Goal: Task Accomplishment & Management: Complete application form

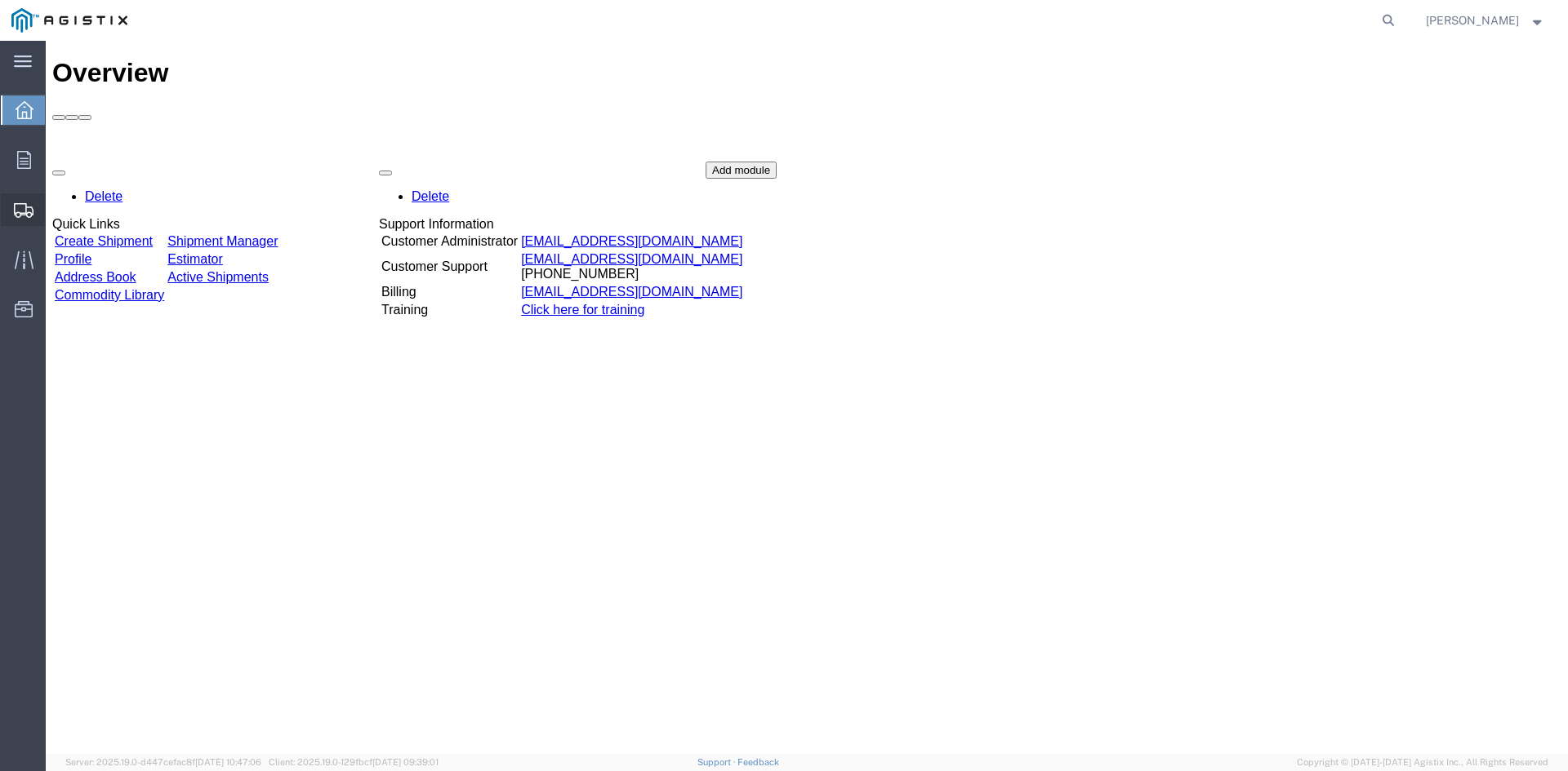
click at [0, 0] on span "Create from Template" at bounding box center [0, 0] width 0 height 0
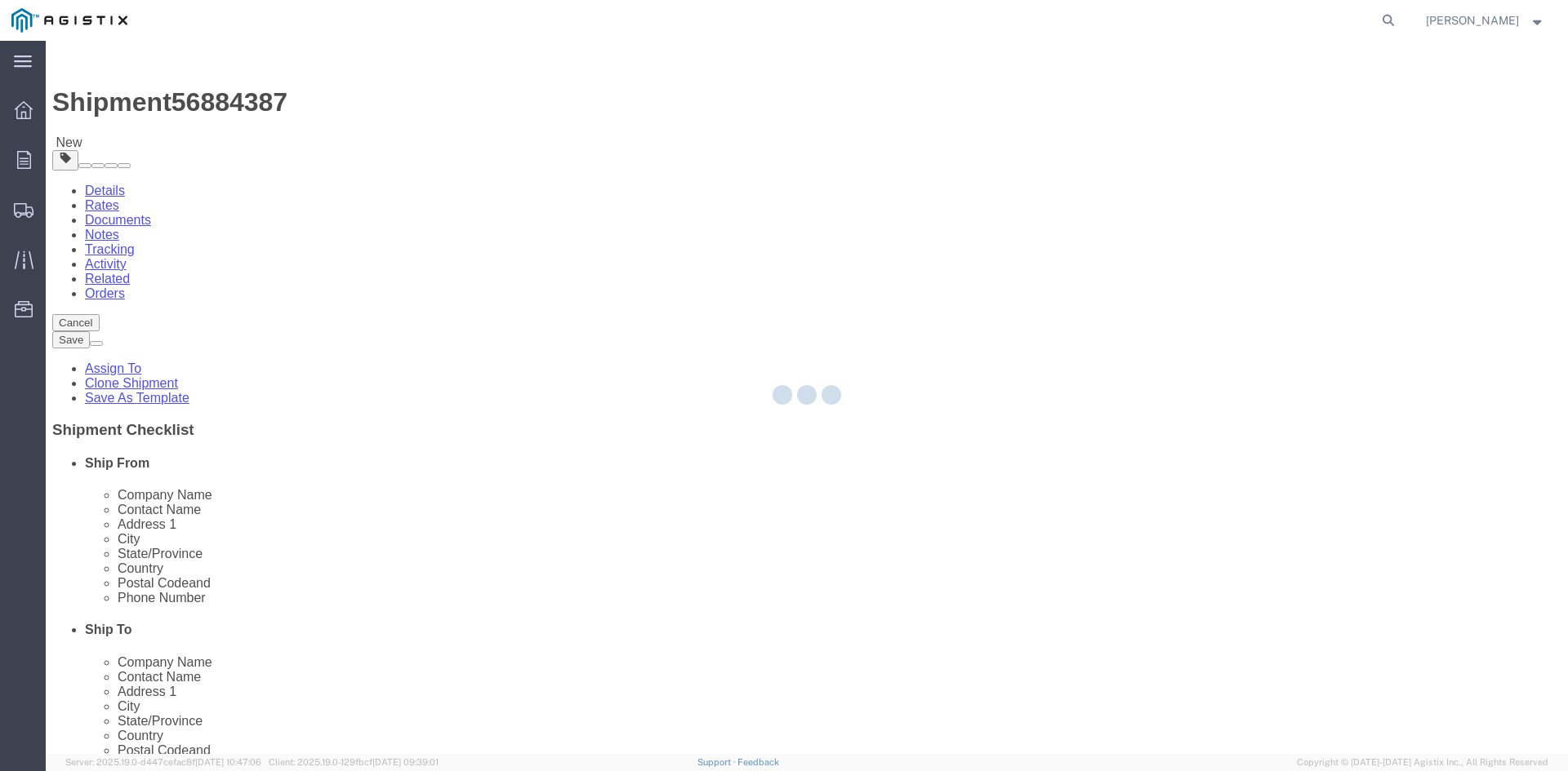
select select
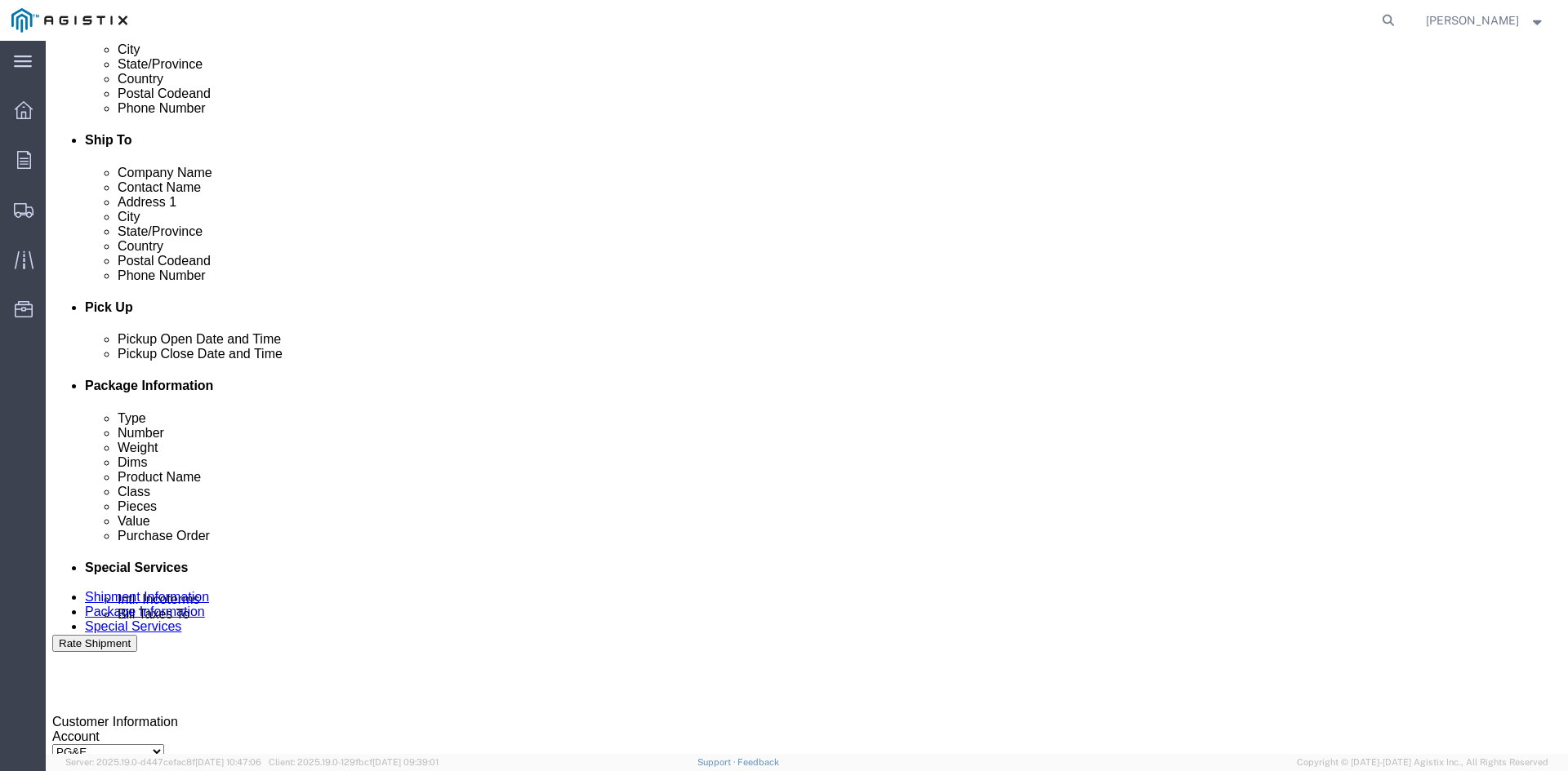
scroll to position [572, 0]
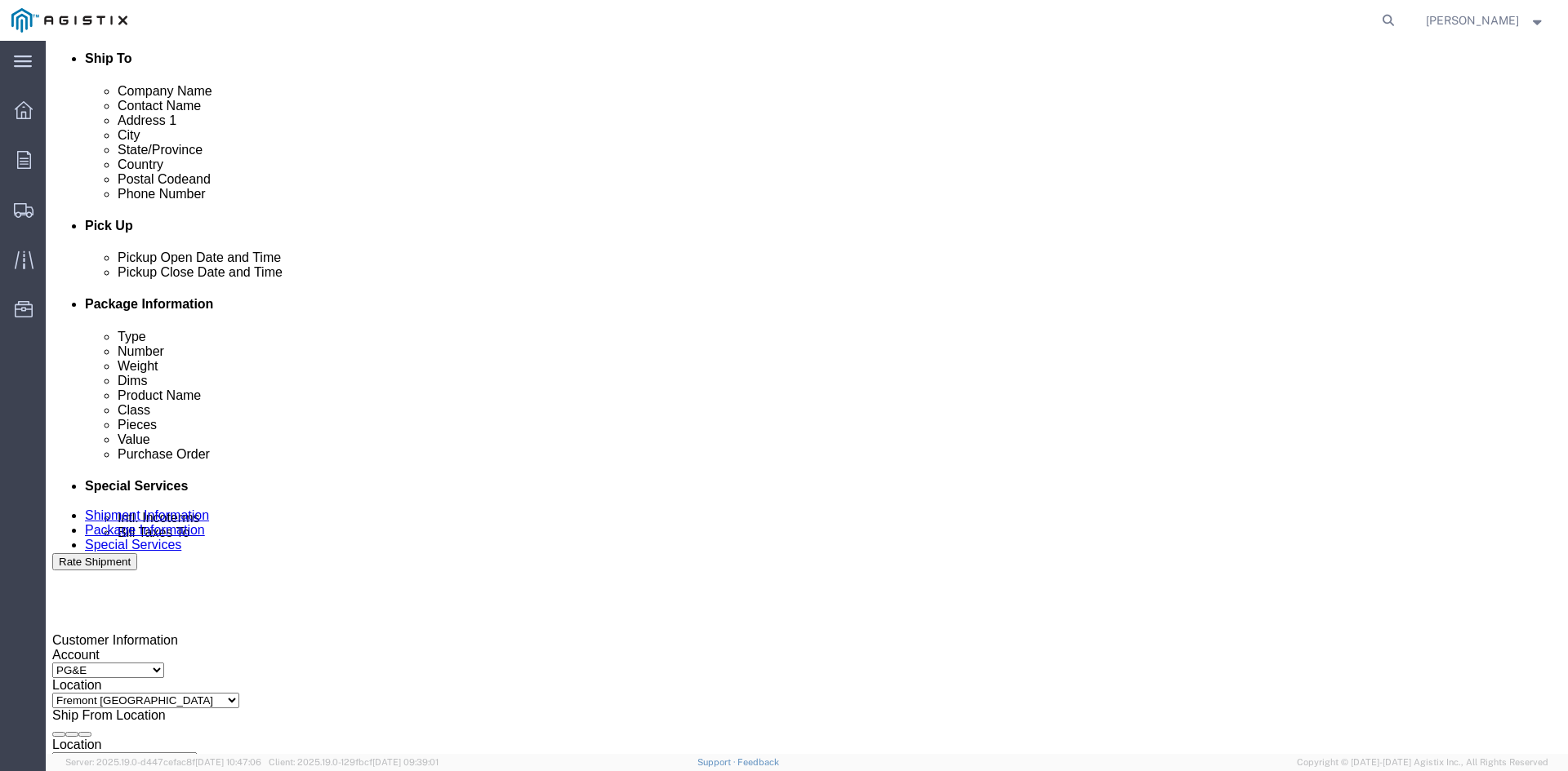
click div "[DATE] 3:37 PM"
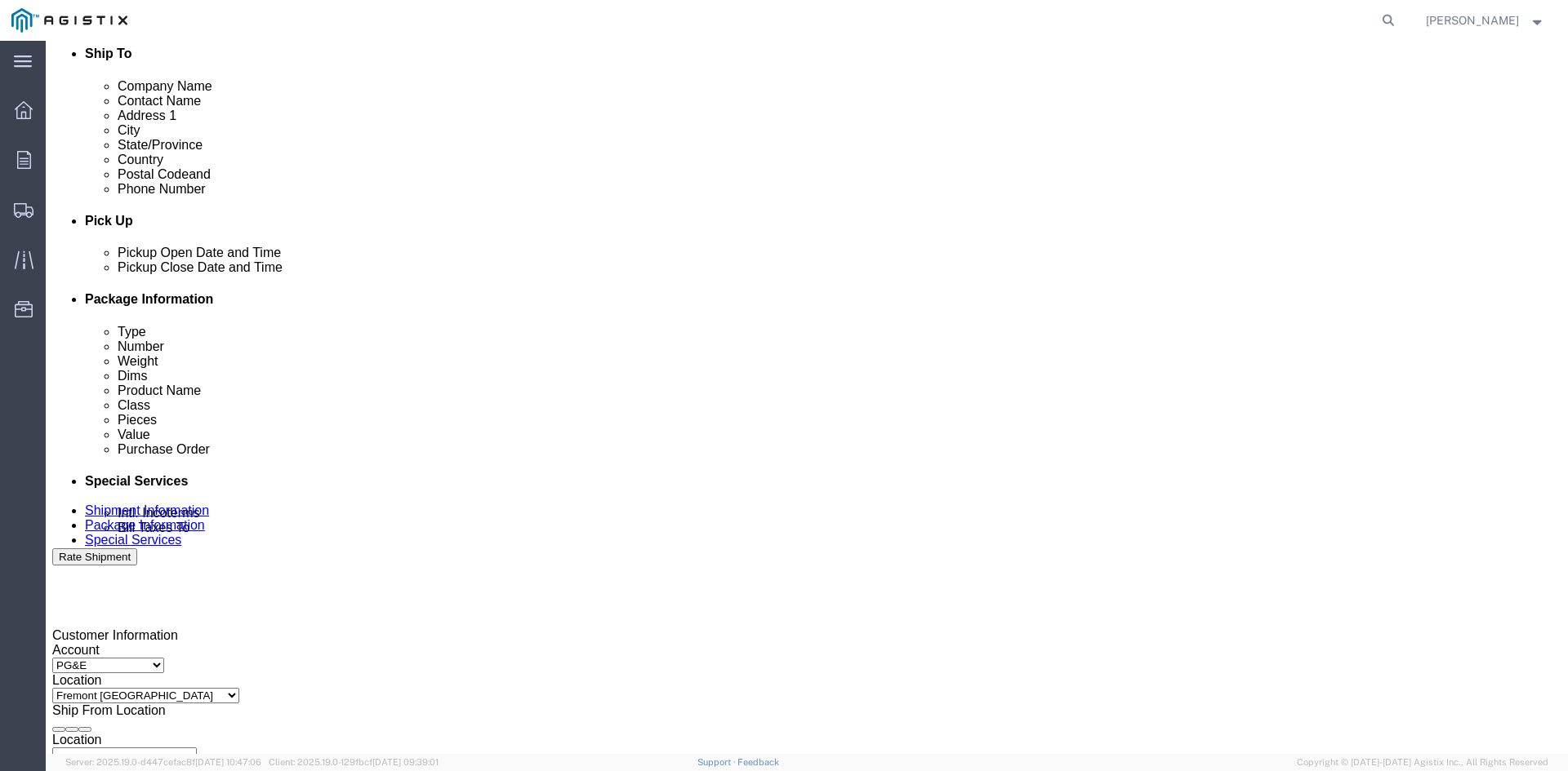
click button "Apply"
click div "[DATE] 4:37 PM"
drag, startPoint x: 499, startPoint y: 705, endPoint x: 547, endPoint y: 633, distance: 86.5
click button "Apply"
click div
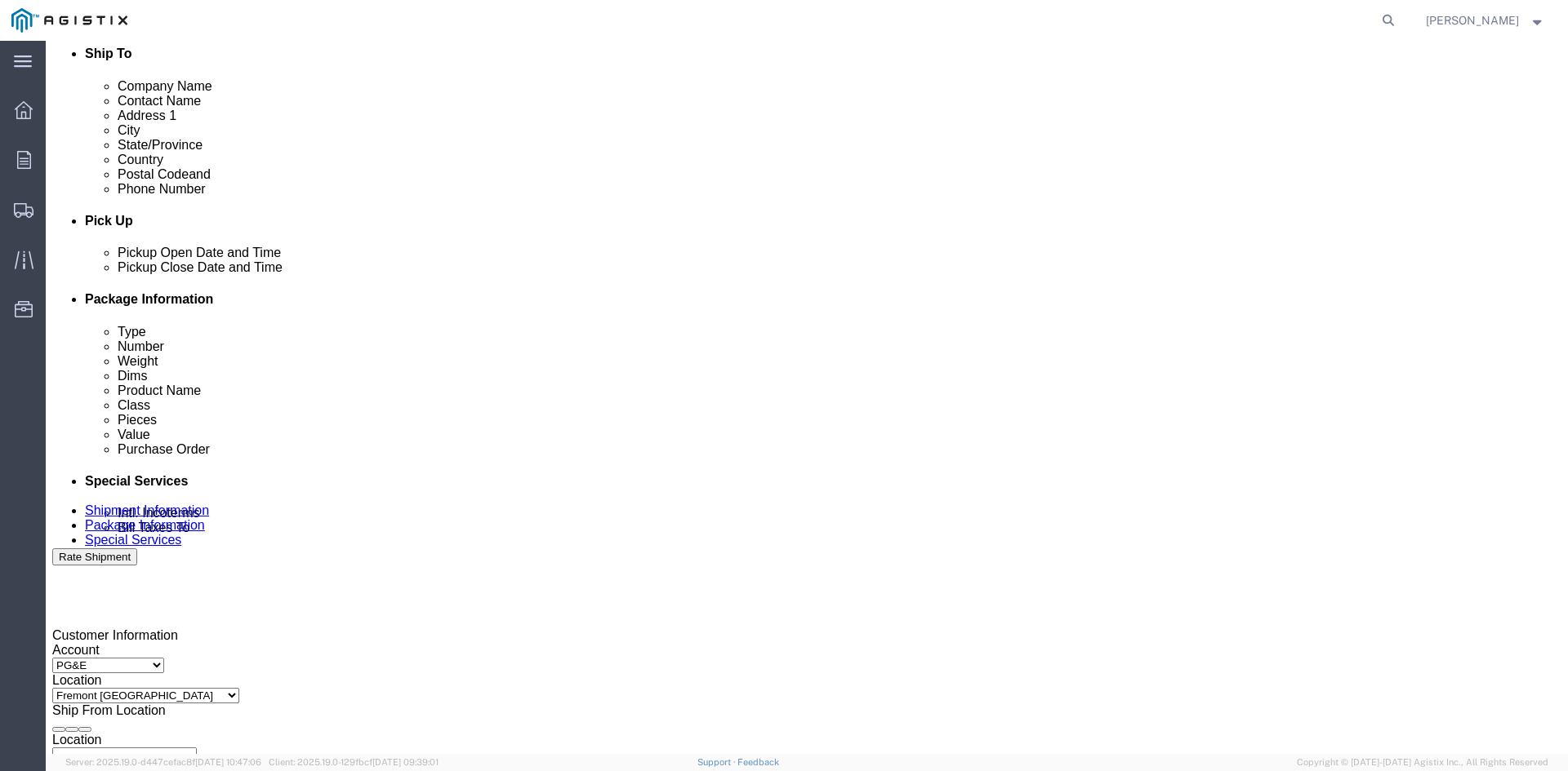
click button "Apply"
click div
click button "Apply"
click input "3501279878"
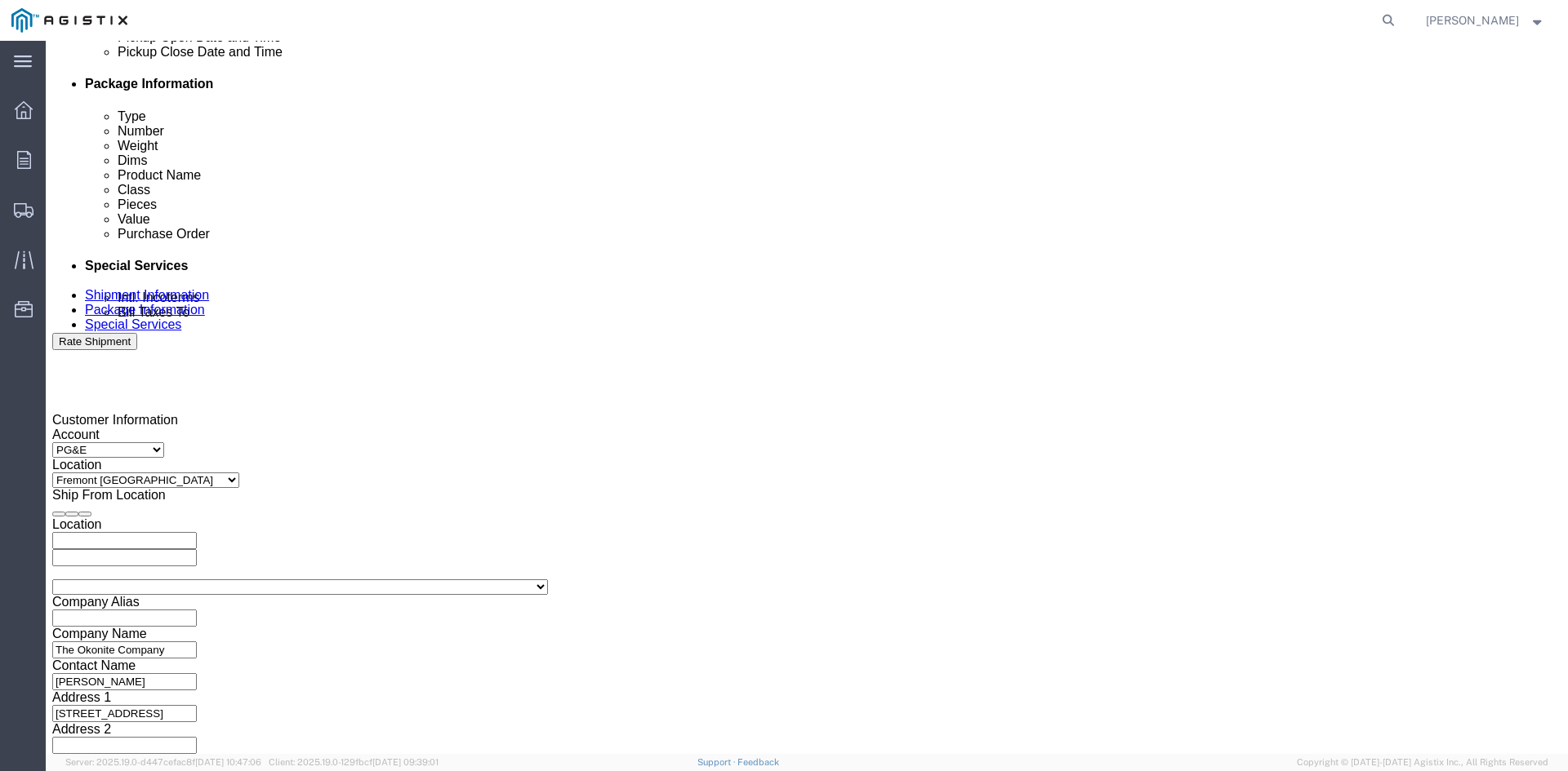
scroll to position [821, 0]
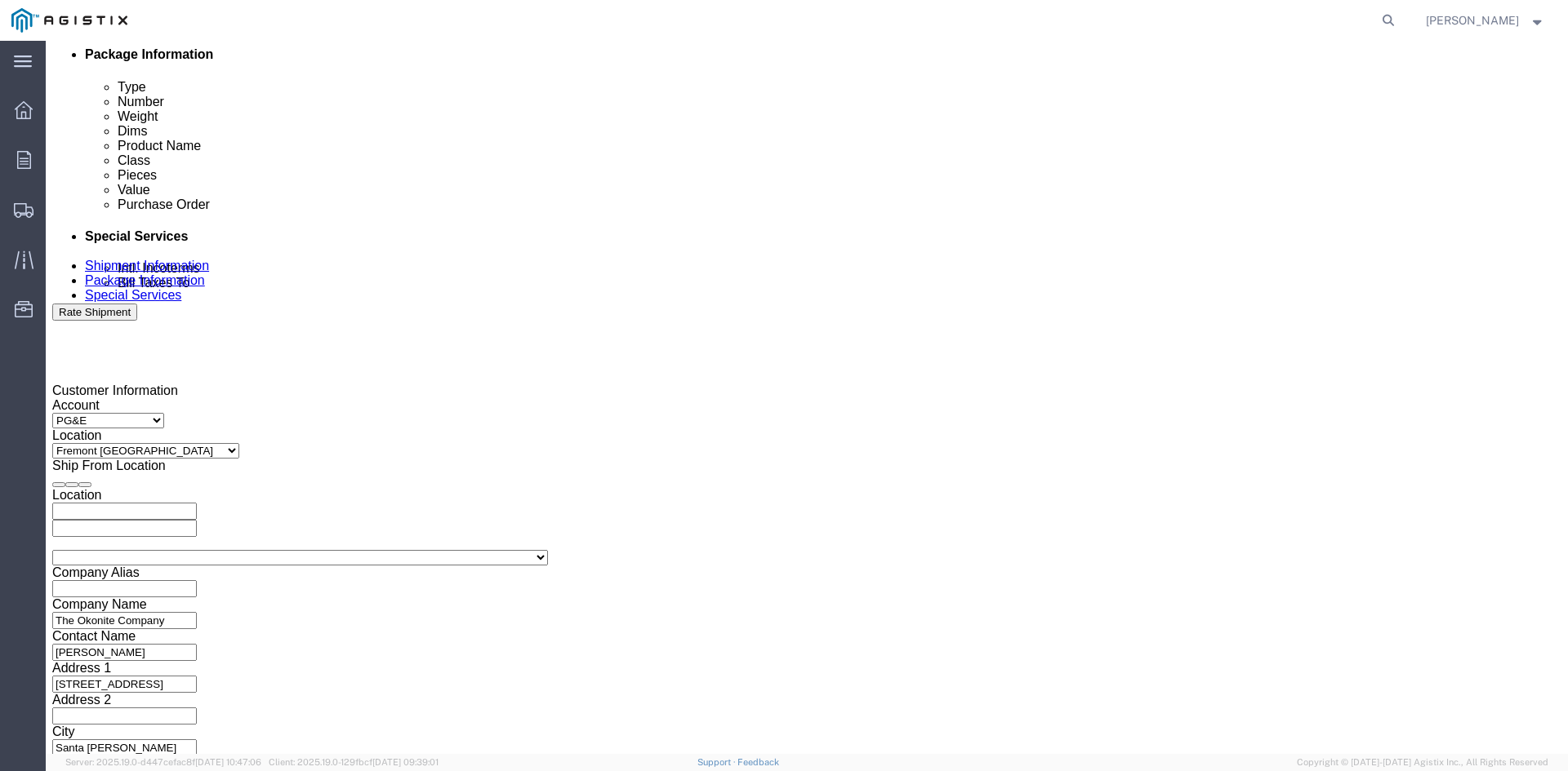
type input "3501382640"
click select "Select Air Less than Truckload Multi-Leg Ocean Freight Rail Small Parcel Truckl…"
select select "TL"
click select "Select Air Less than Truckload Multi-Leg Ocean Freight Rail Small Parcel Truckl…"
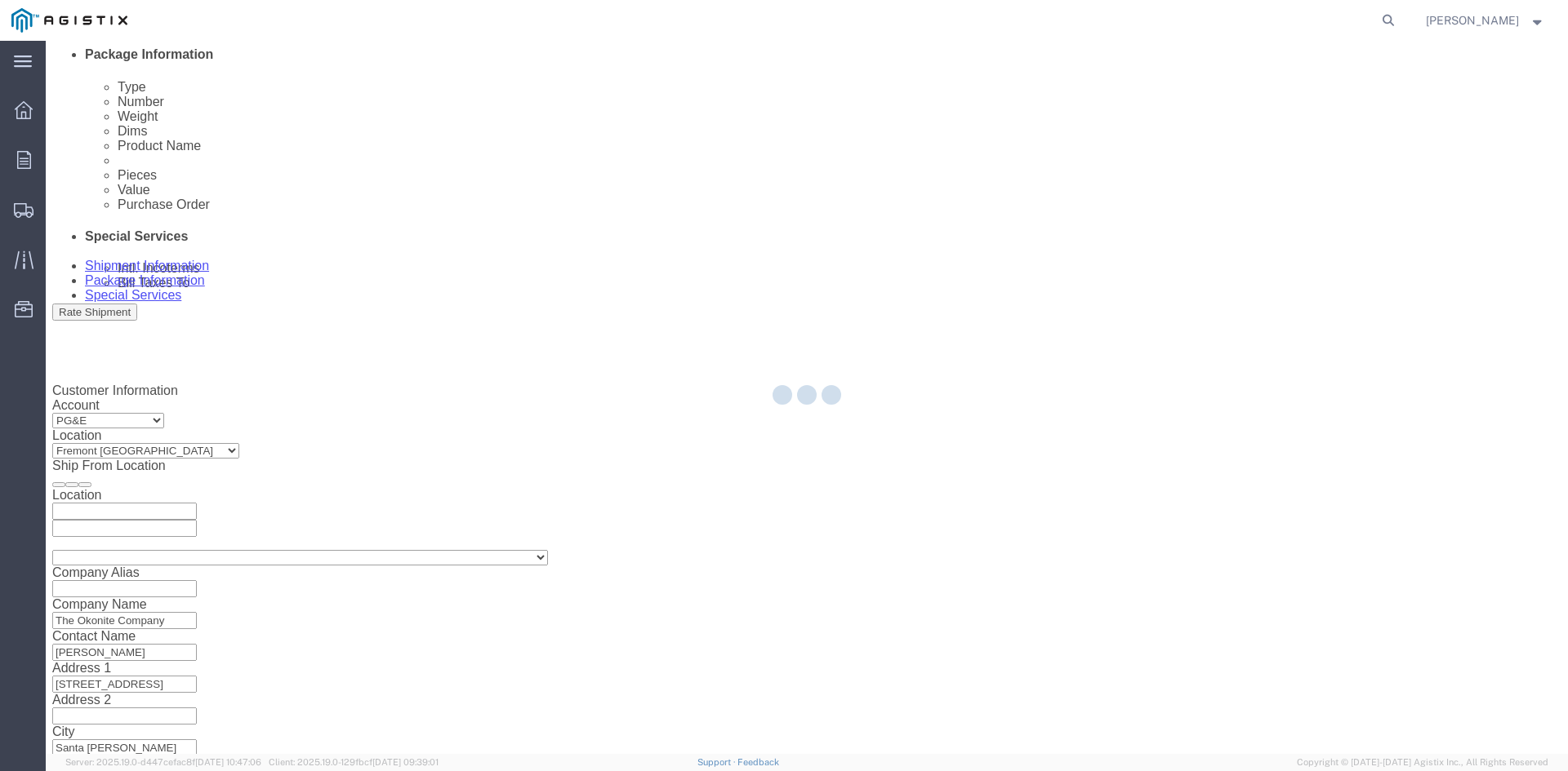
select select
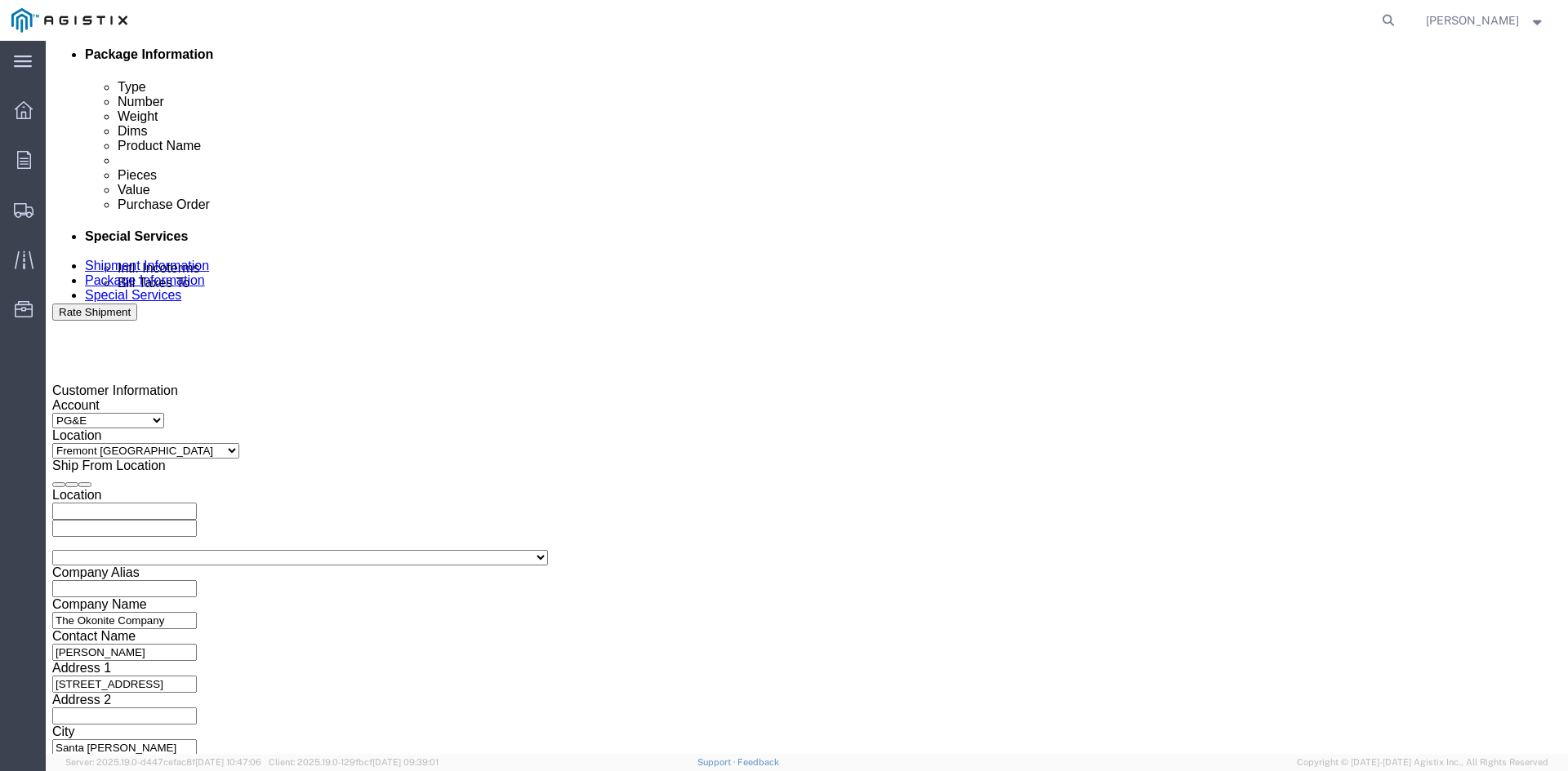
click button "Continue"
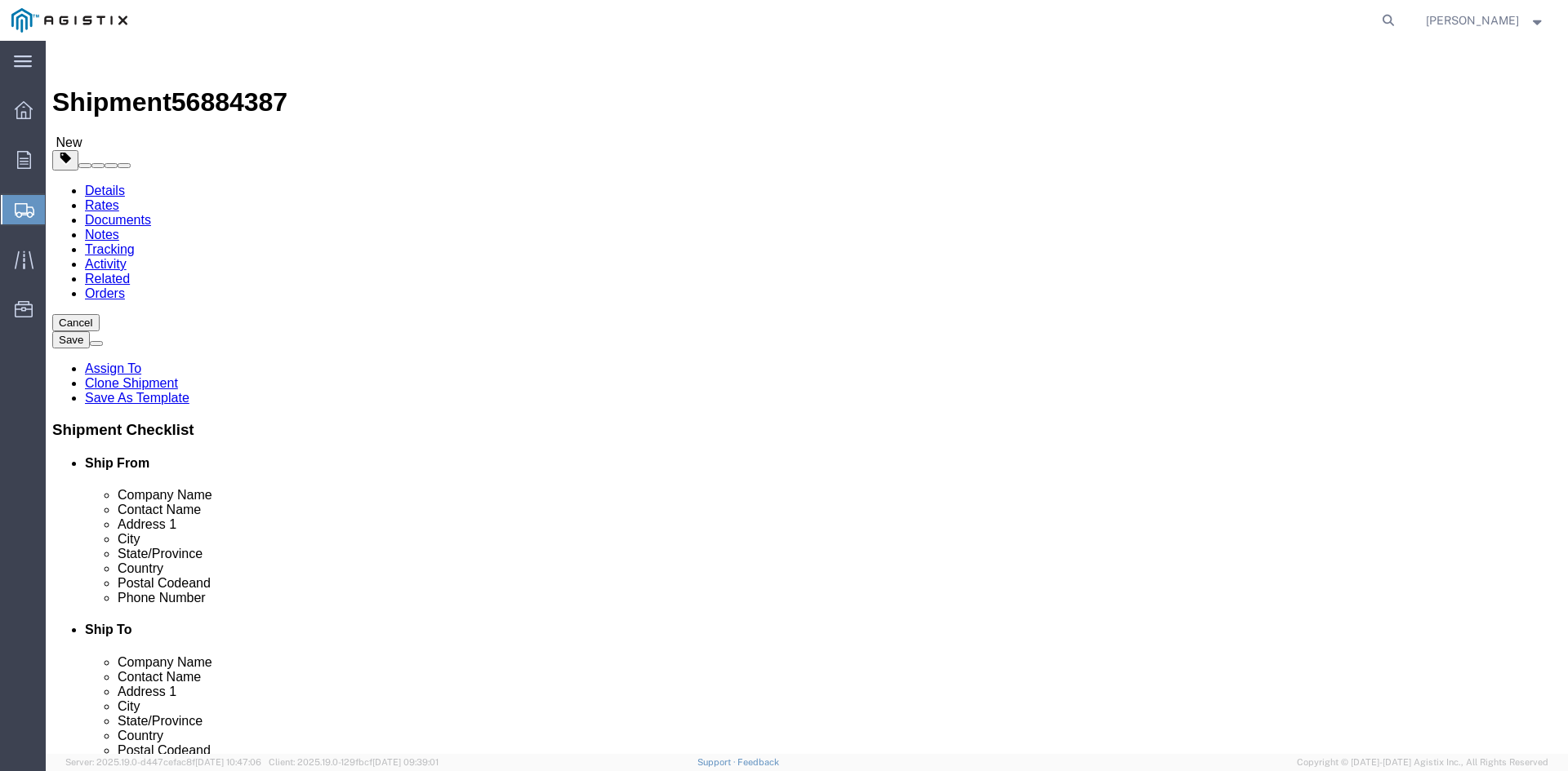
click input "8"
type input "5"
click input "41400.00"
type input "4"
type input "39680"
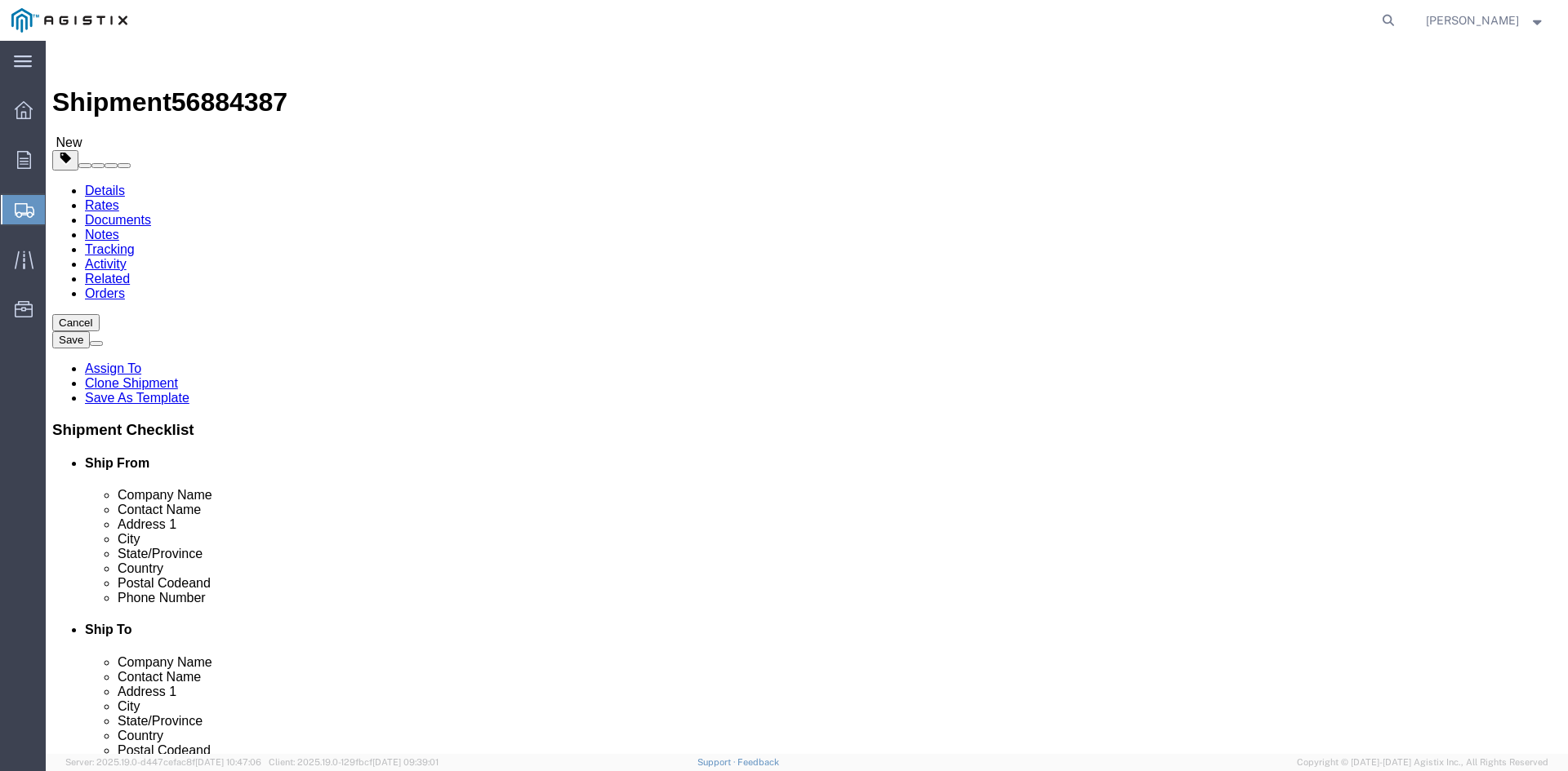
click dd "8.00 Each"
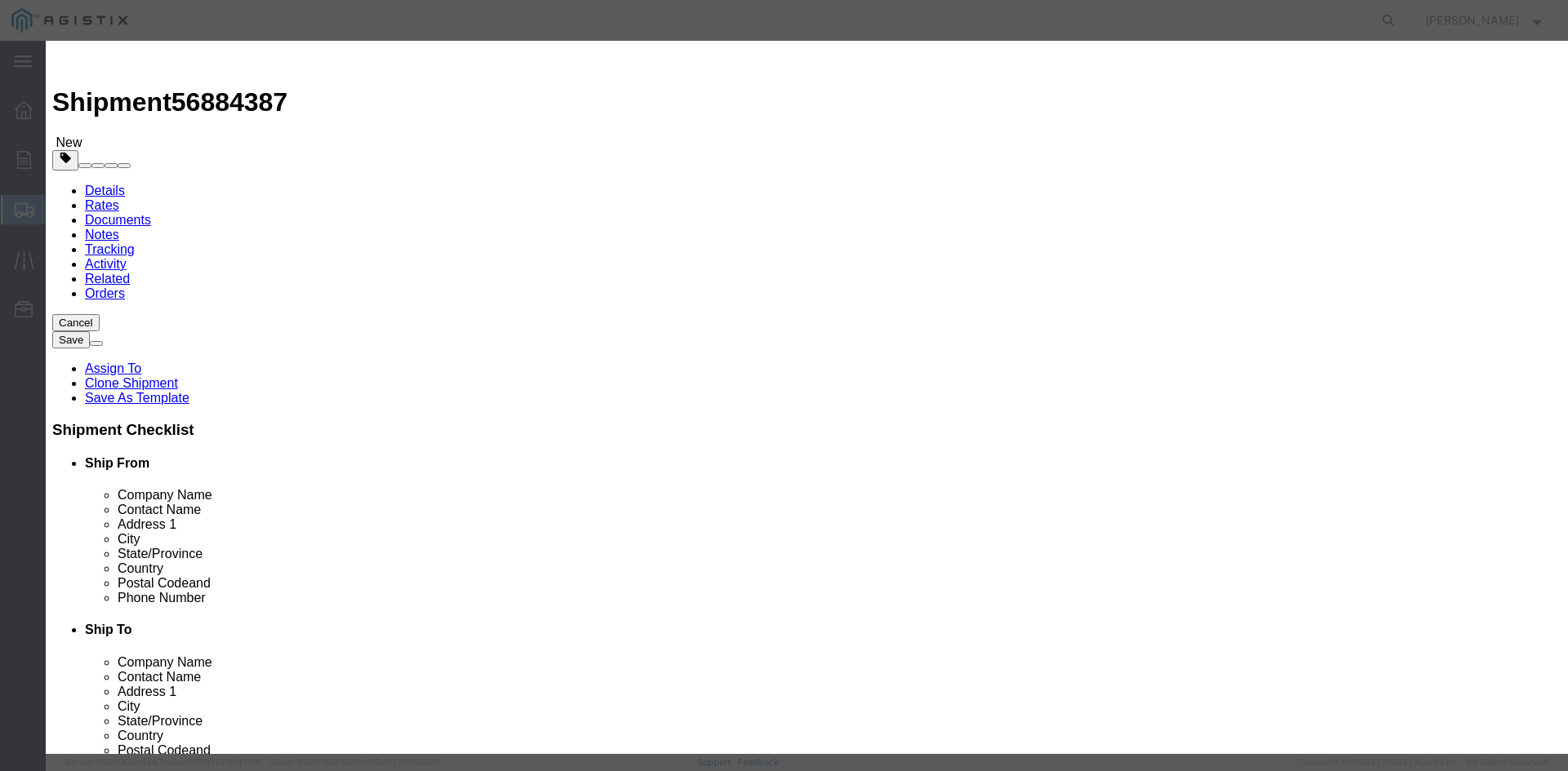
click input "8.00"
type input "8"
click input "93354.00"
click input "text"
type input "5"
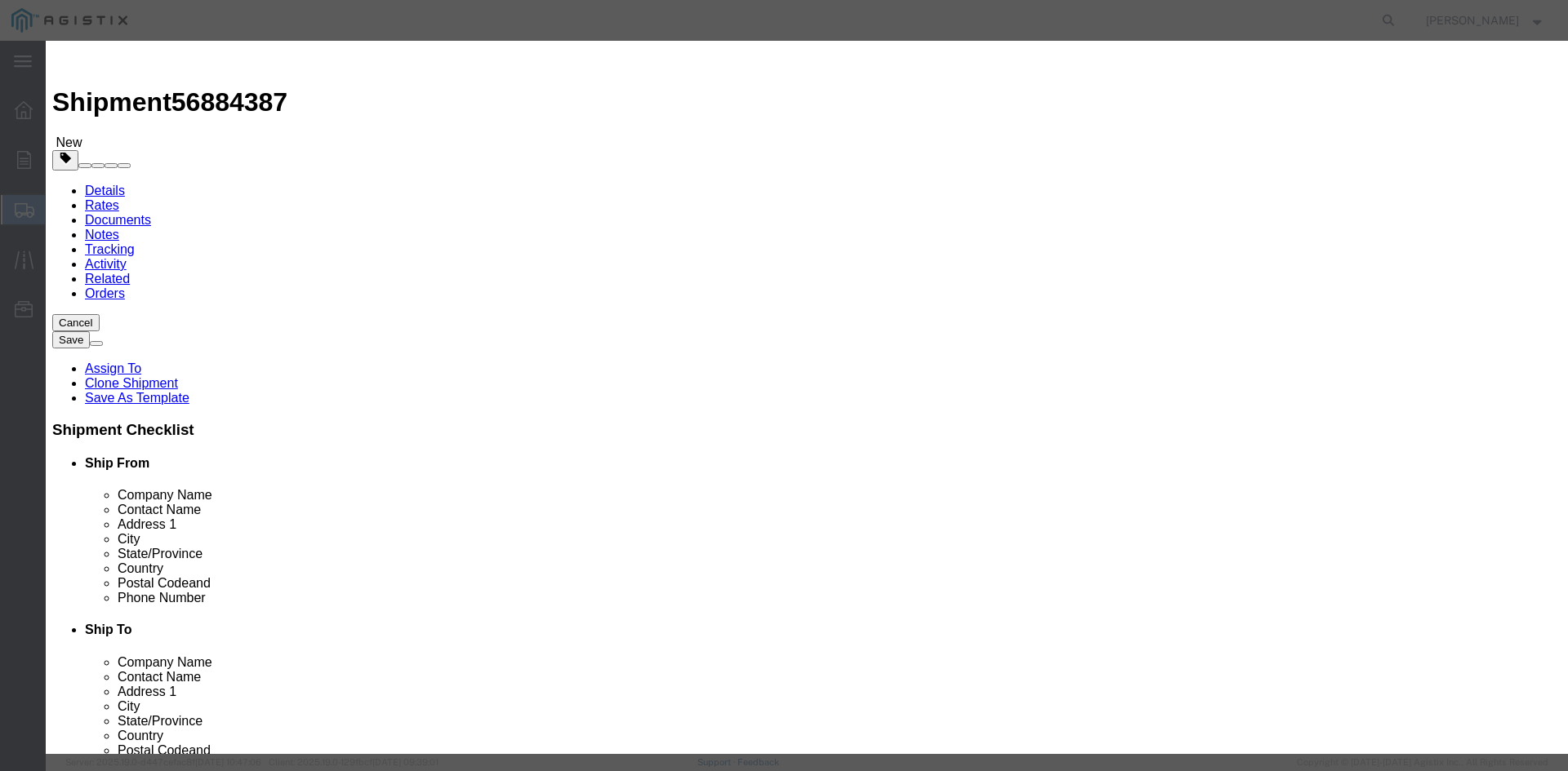
click input "466770"
type input "4"
type input "283335"
click button "Save & Close"
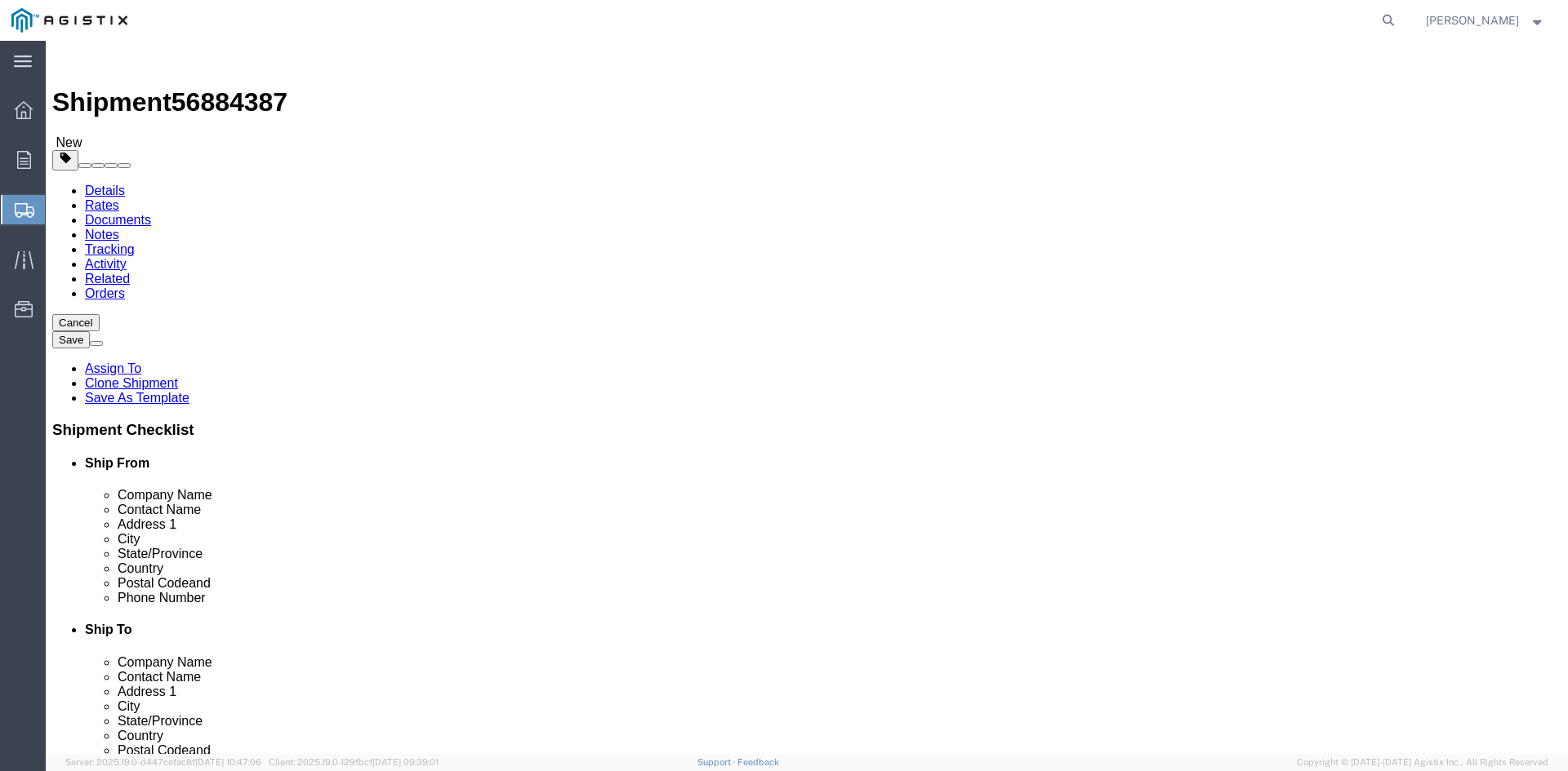
click button "Rate Shipment"
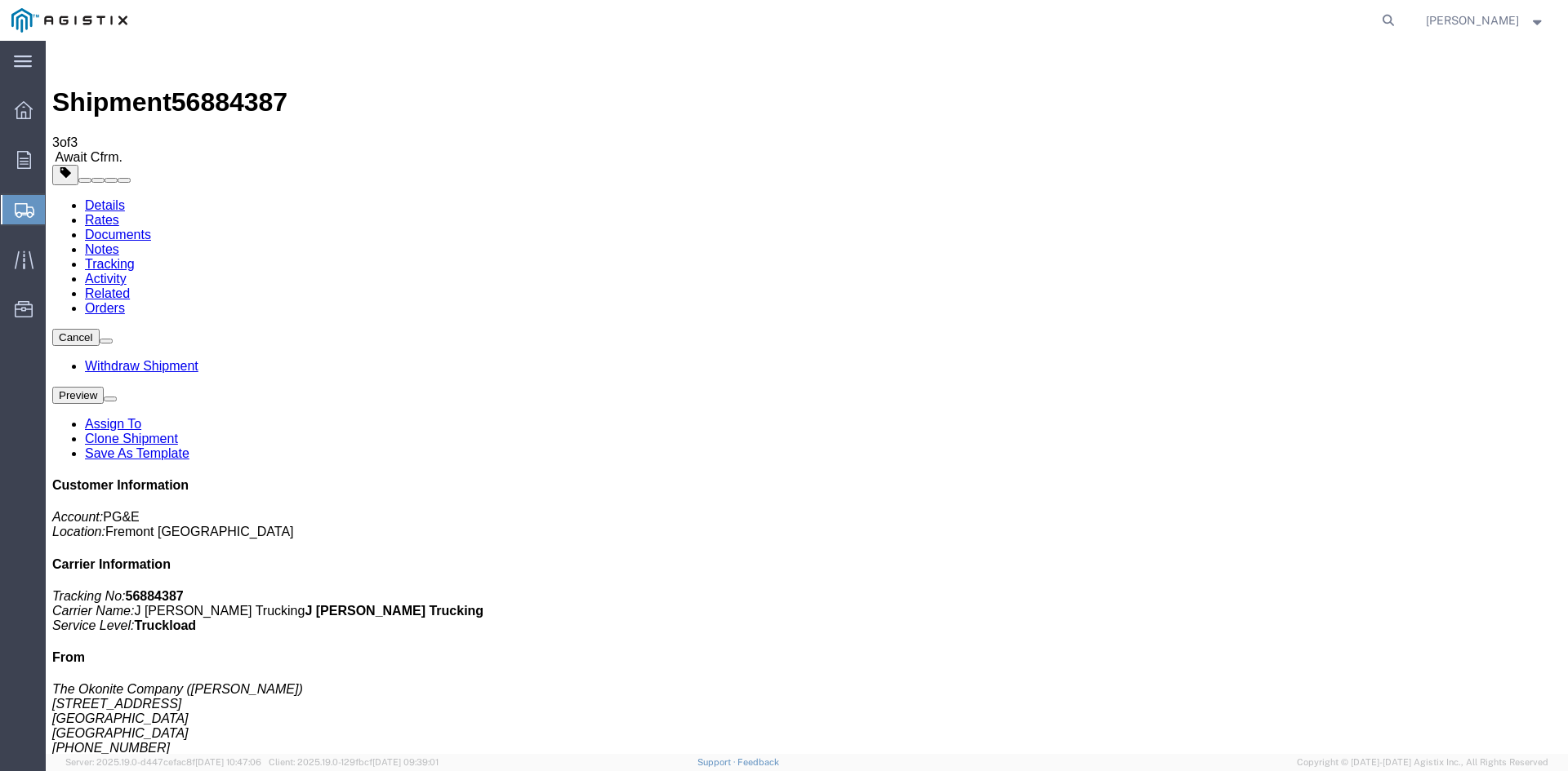
click at [0, 0] on span "Create from Template" at bounding box center [0, 0] width 0 height 0
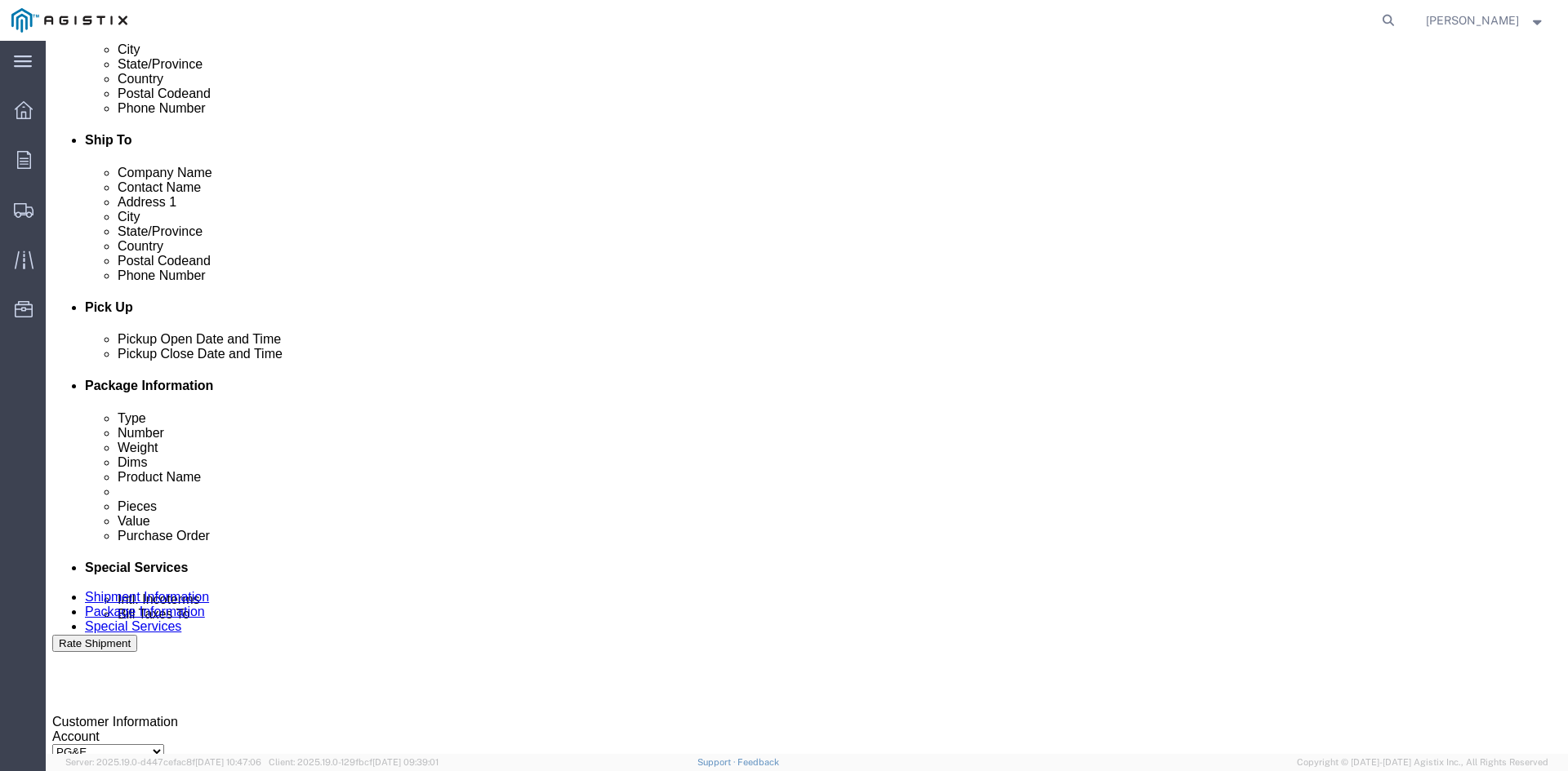
scroll to position [572, 0]
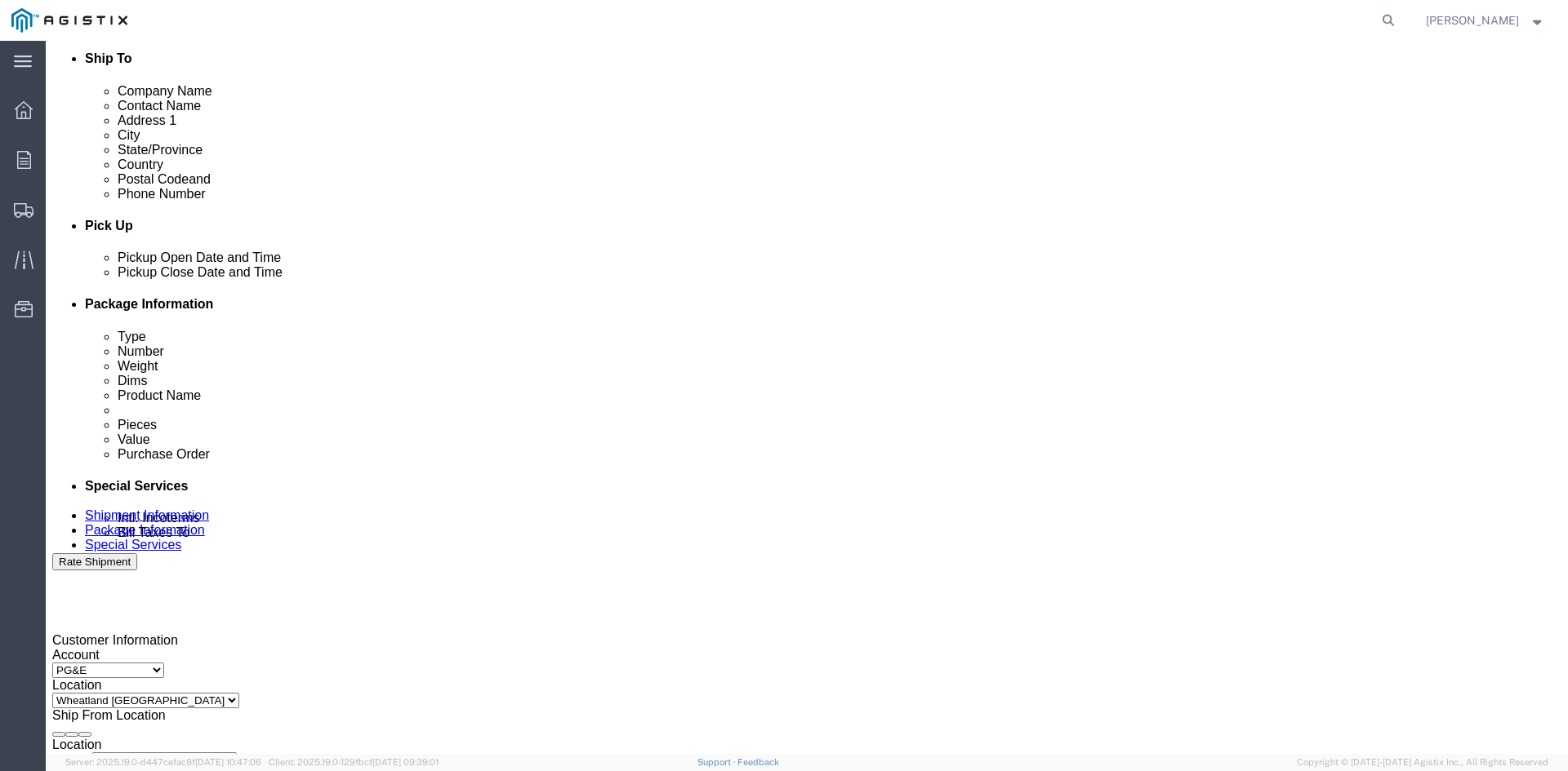
click div "[DATE] 3:49 PM"
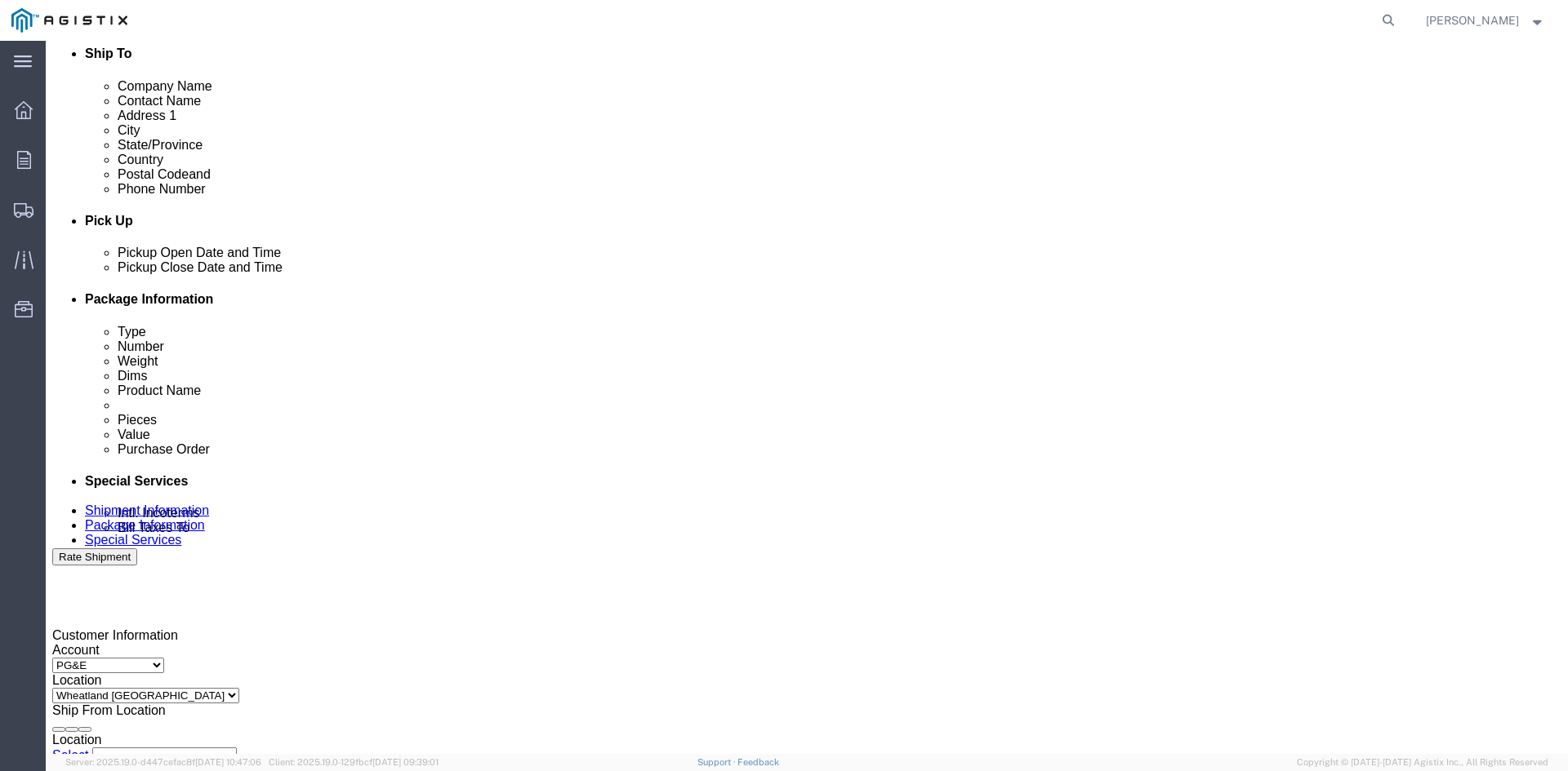
click input "3:49 PM"
type input "12:49 PM"
click button "Apply"
click div "[DATE] 1:49 PM"
click button "Apply"
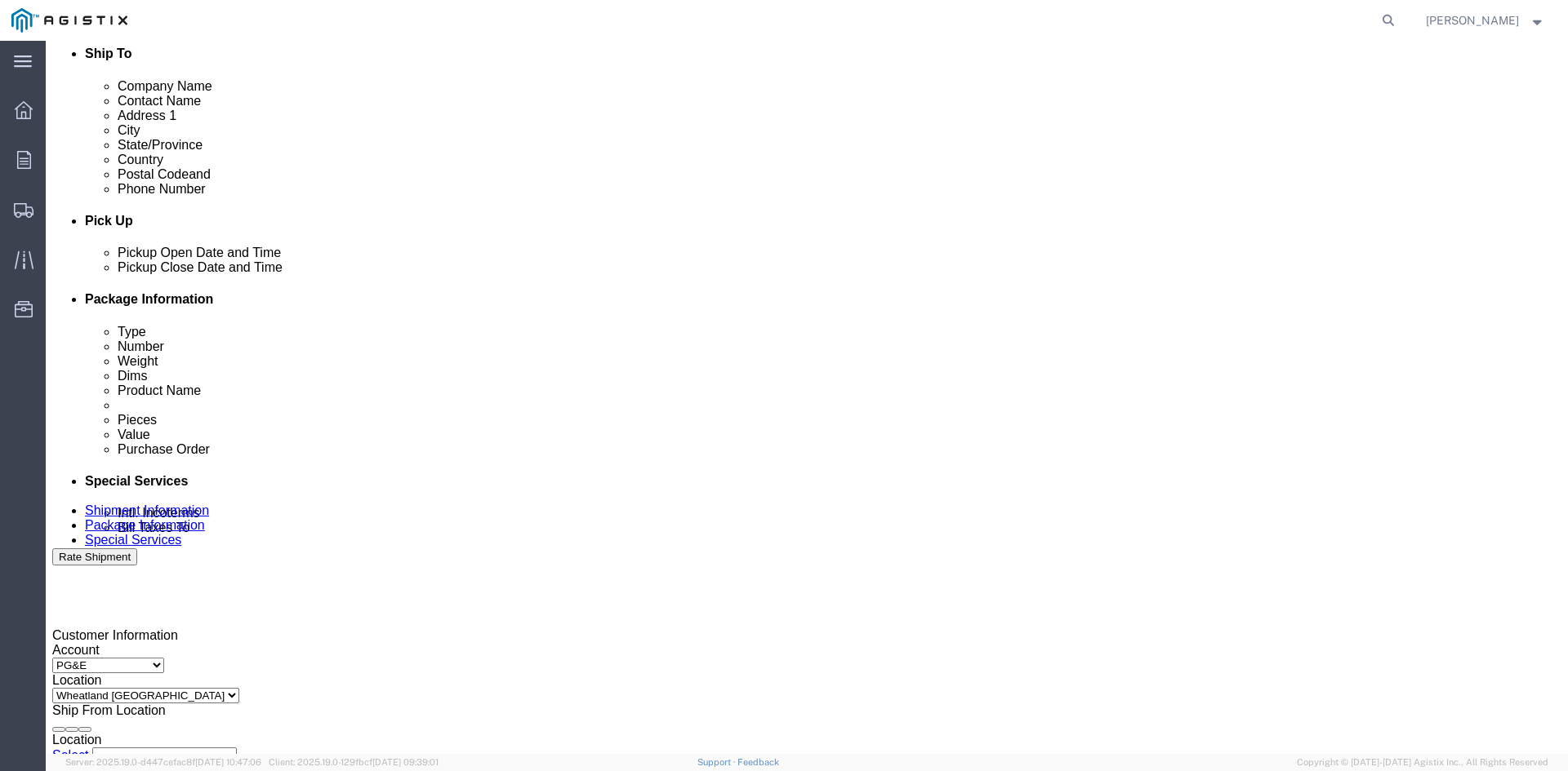
click div "[DATE] 1:49 PM"
click button "Apply"
click div
click button "Apply"
click div
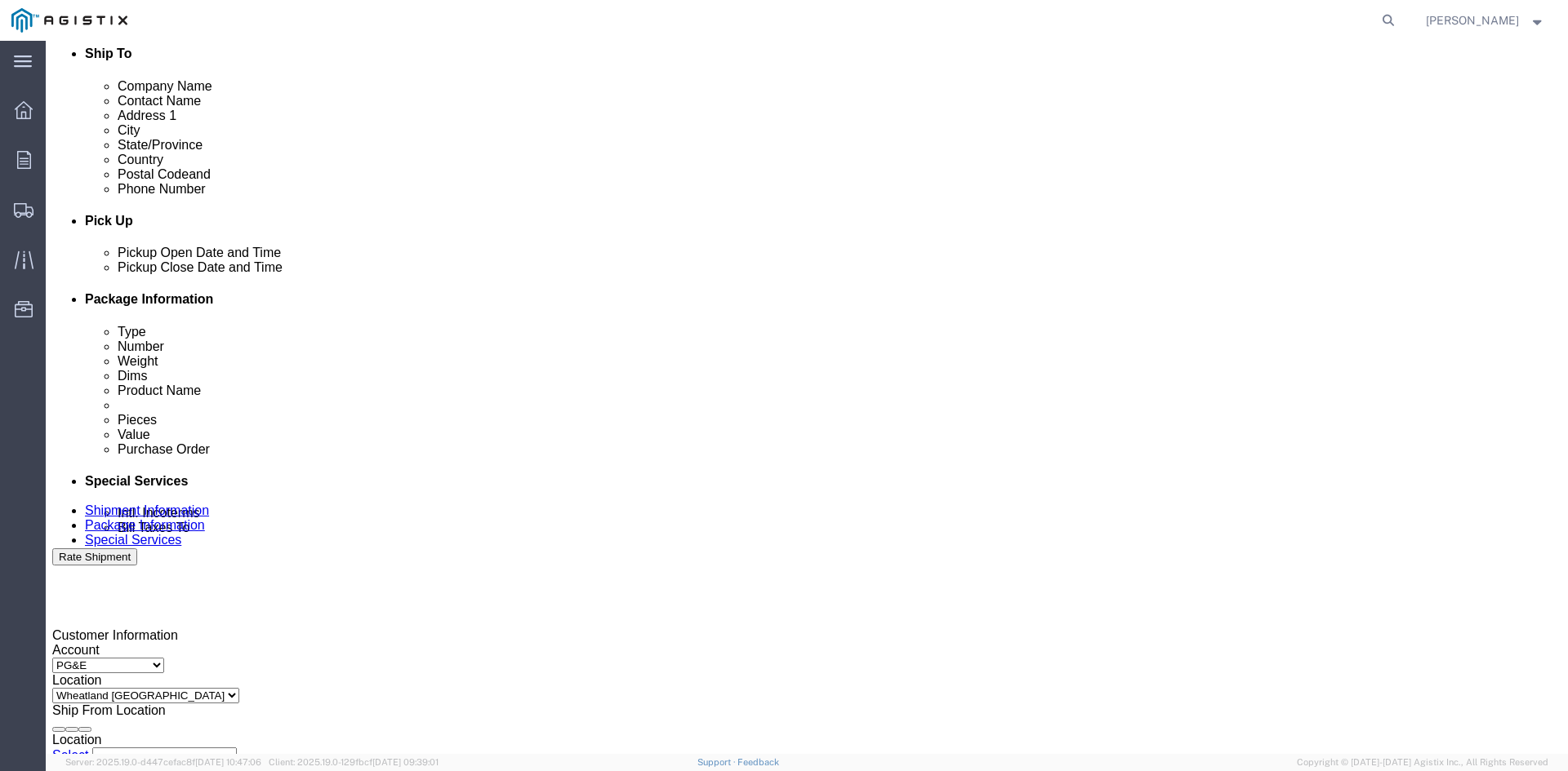
click button "Apply"
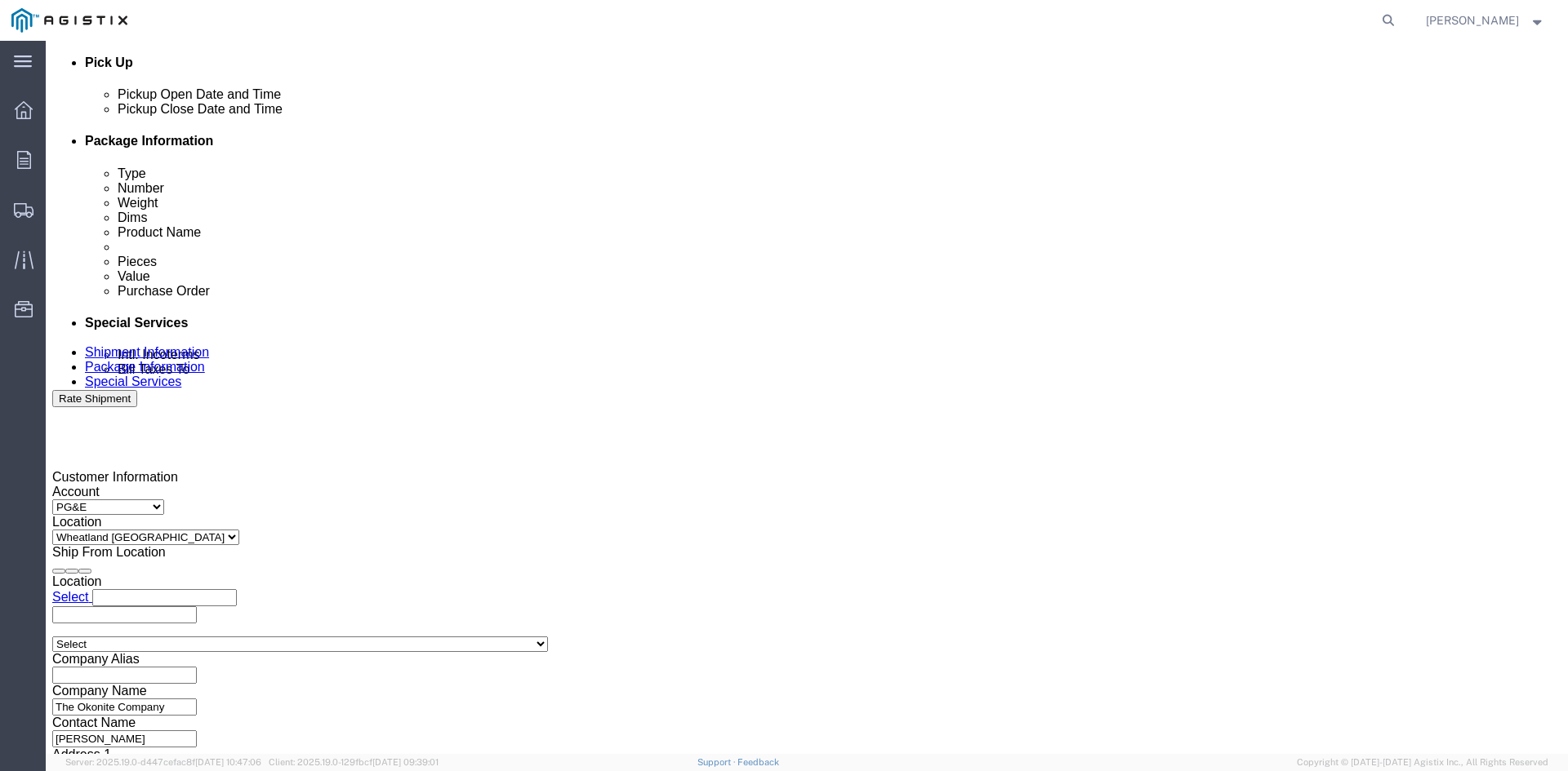
scroll to position [739, 0]
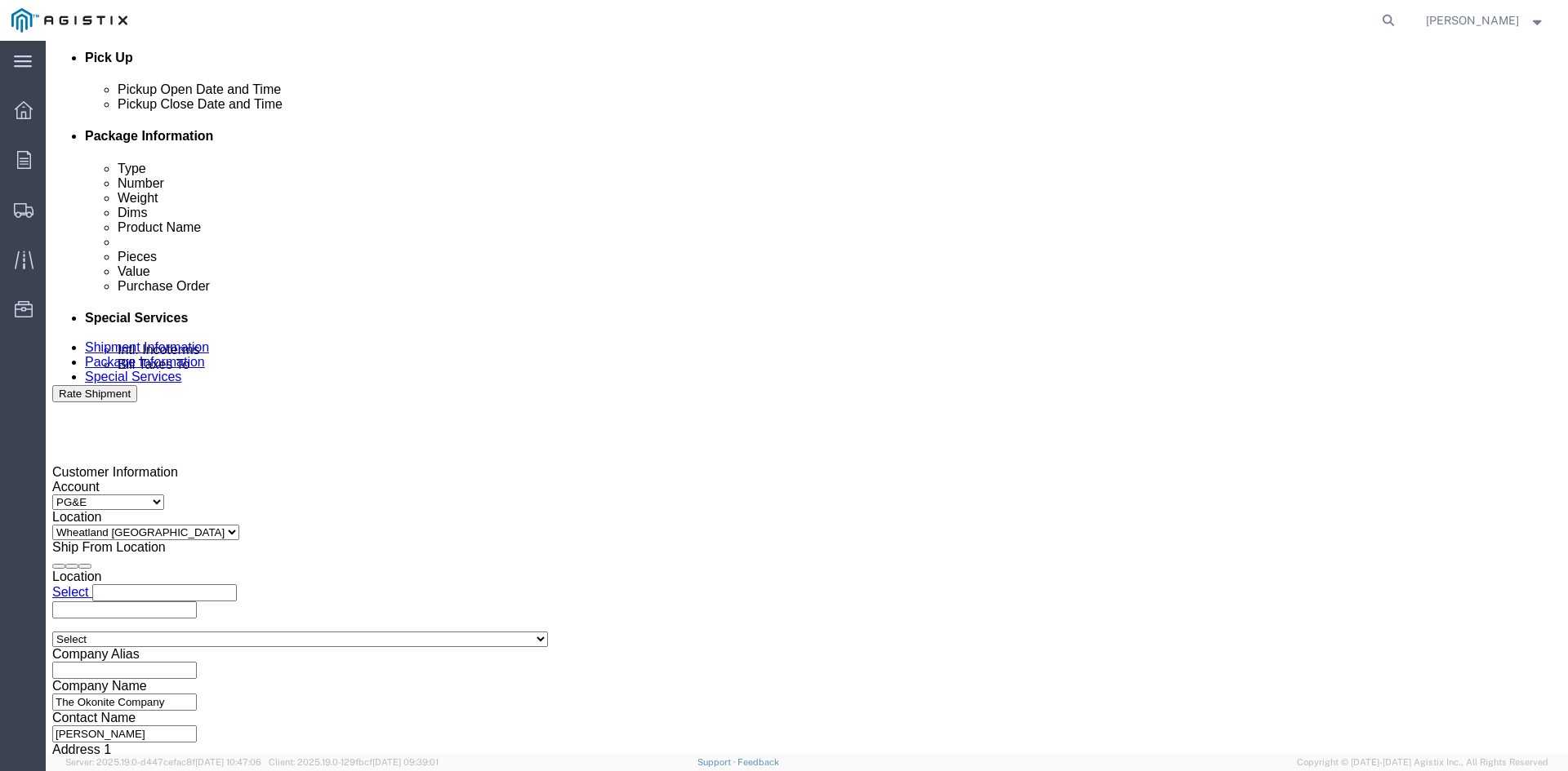
click input "3501322691"
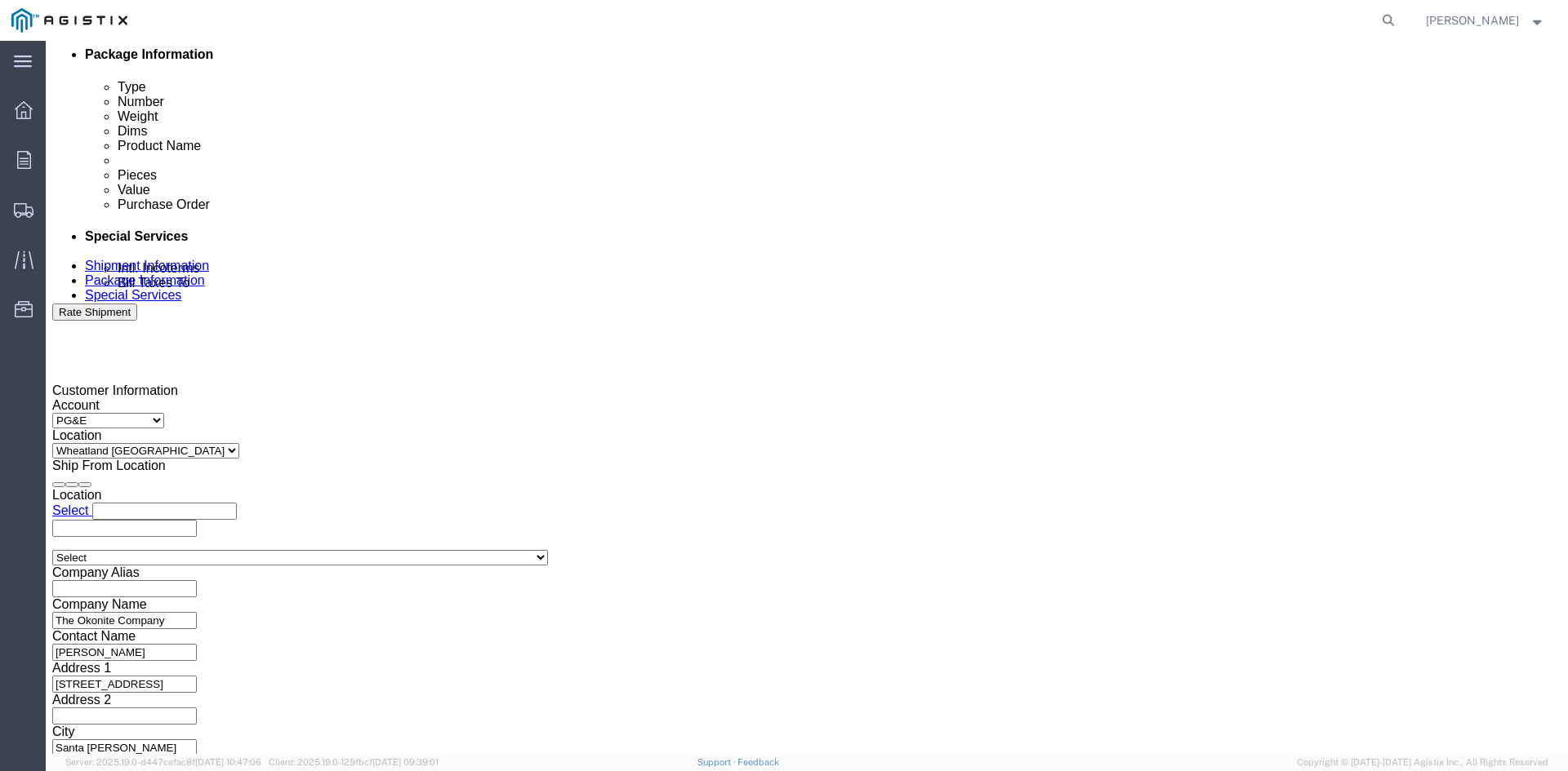
scroll to position [822, 0]
type input "3501415359"
click button "Continue"
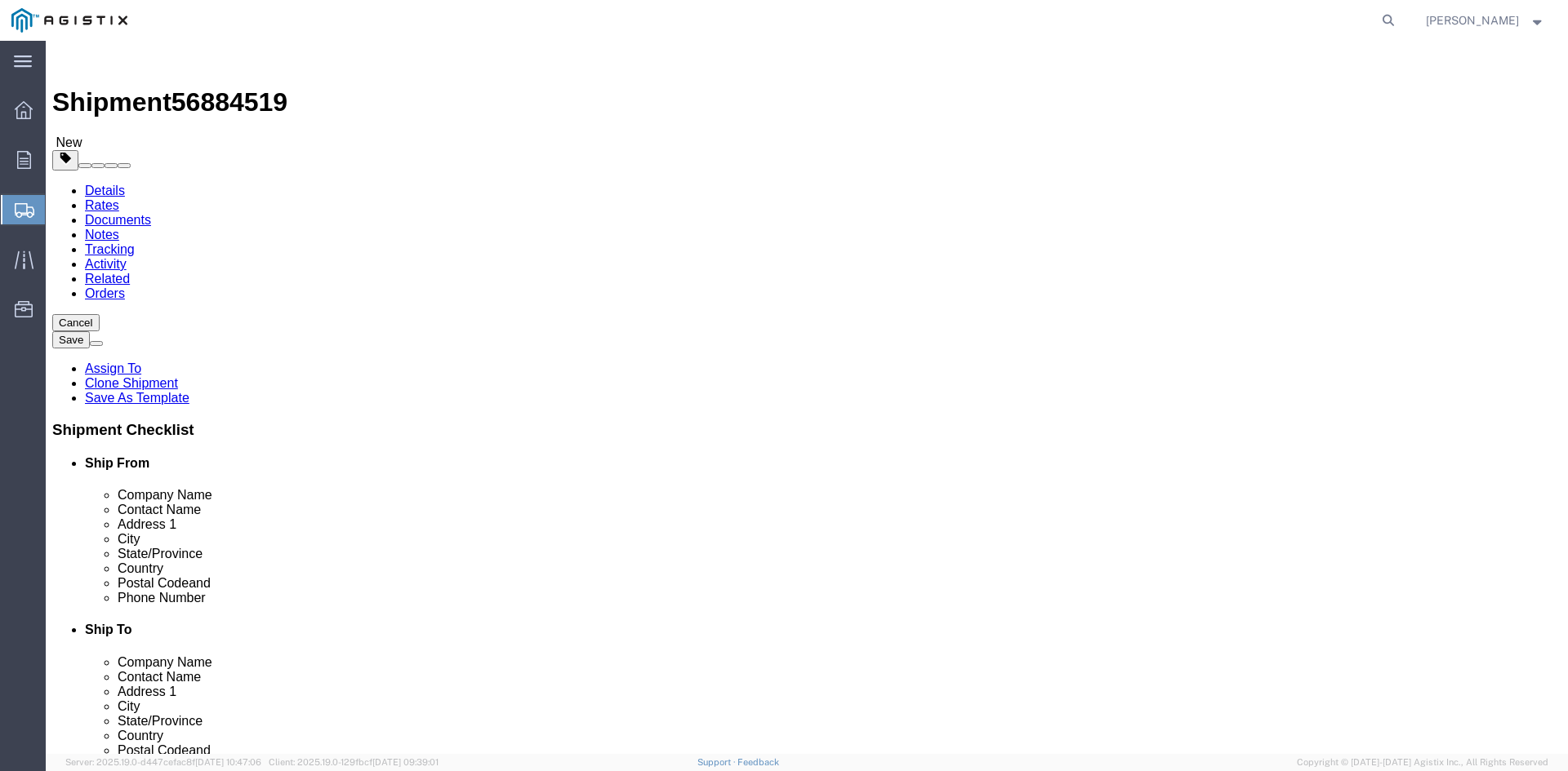
click input "41860.00"
type input "4"
type input "41680"
click div "8 x Roll(s) Package Type Select Bulk Bundle(s) Cardboard Box(es) Carton(s) Crat…"
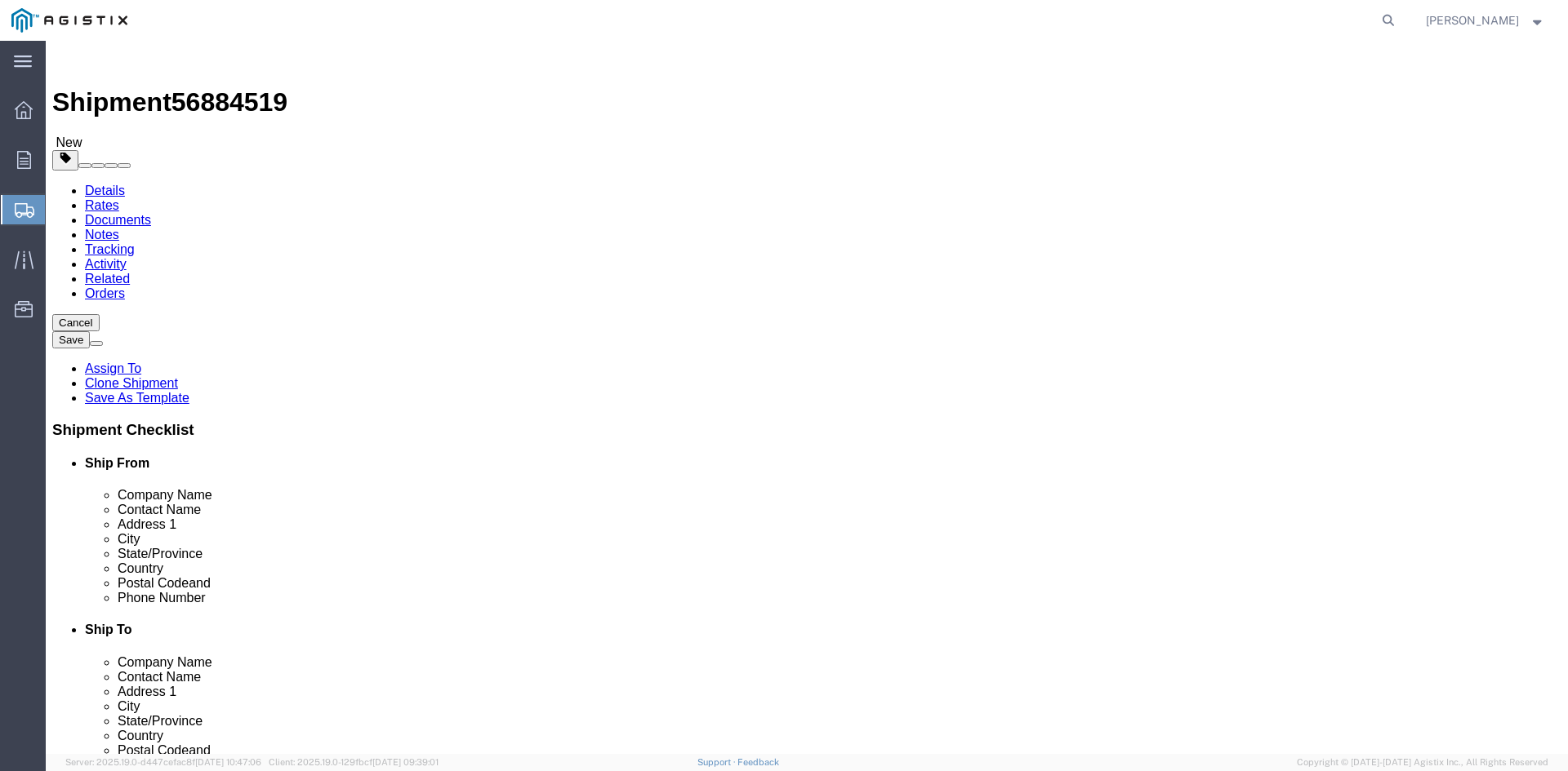
click dl "Pieces: 8.00 Each Total value: 111933.00 USD"
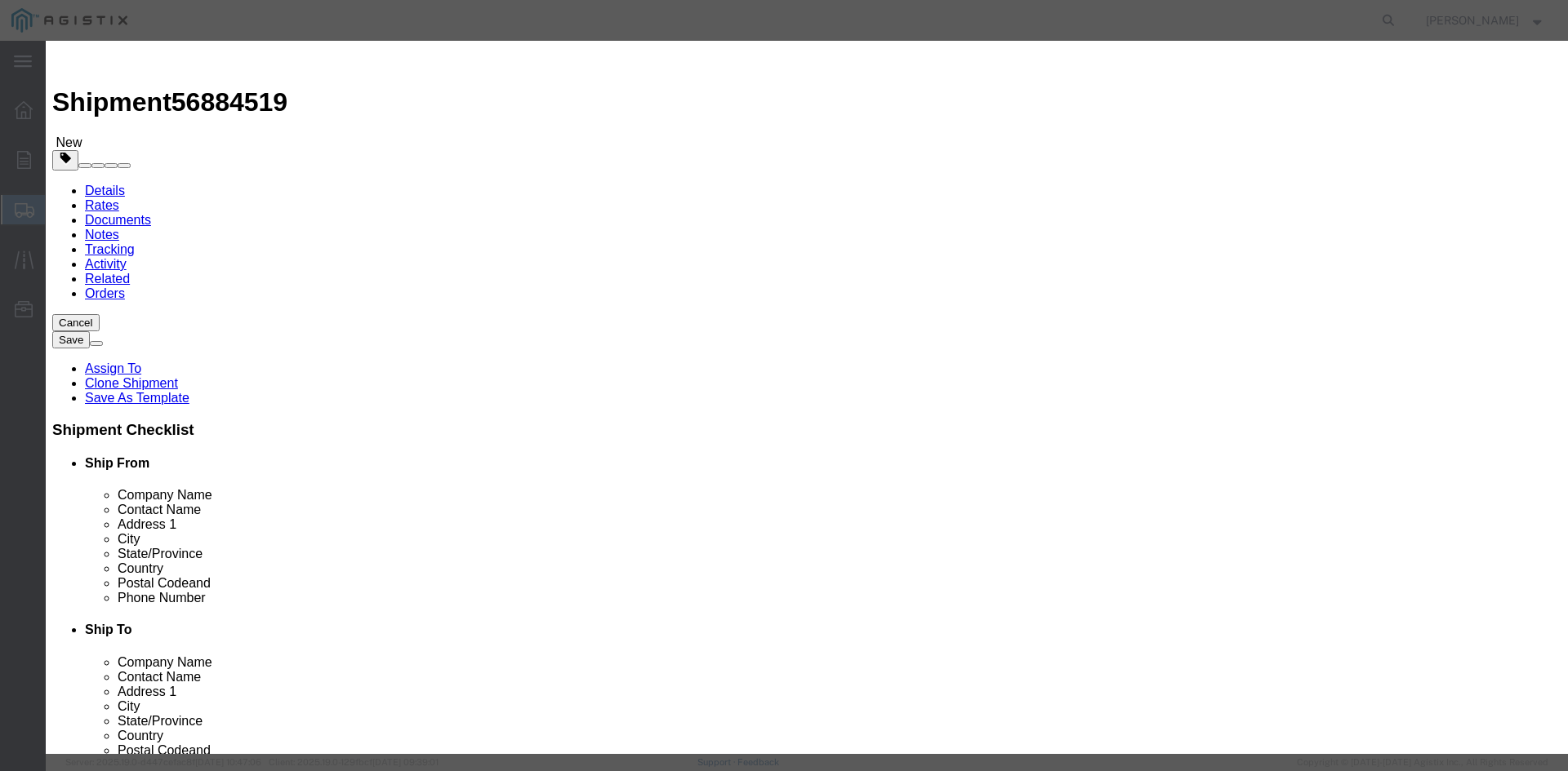
scroll to position [16, 0]
drag, startPoint x: 481, startPoint y: 247, endPoint x: 707, endPoint y: 267, distance: 226.9
click textarea "THIS LOAD REQUIRES 8 CHAINS AND 4 SETS OF COIL RACKS. ADVANCED PICKUP NOTIFICAT…"
click textarea
paste textarea "THIS LOAD REQUIRES 8 CHAINS AND 4 SETS OF COIL RACKS. ADVANCED PICKUP NOTIFICAT…"
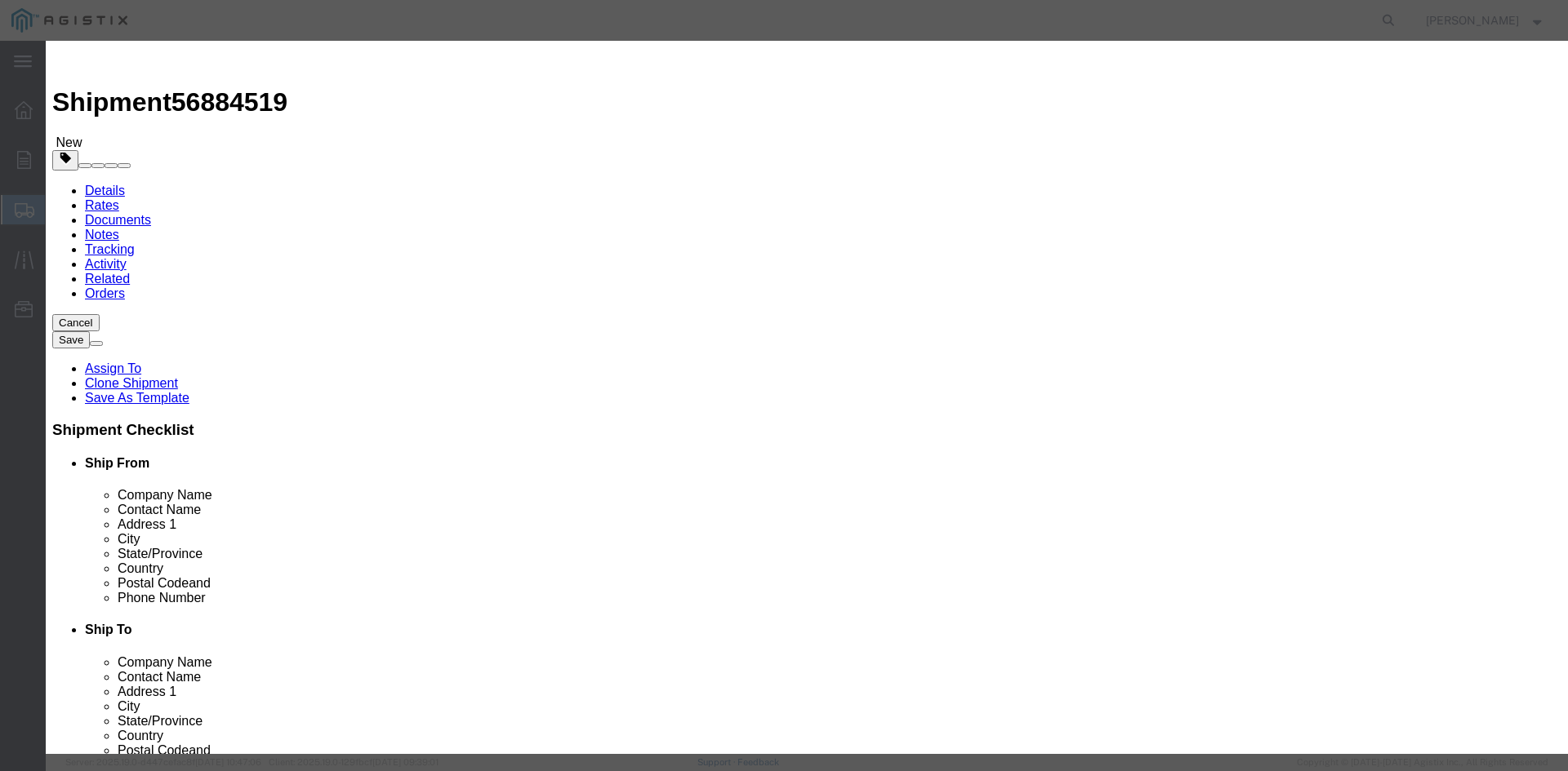
scroll to position [13, 0]
type textarea "THIS LOAD REQUIRES 8 CHAINS AND 4 SETS OF COIL RACKS. ADVANCED PICKUP NOTIFICAT…"
click input "111933.00"
type input "1"
type input "126927"
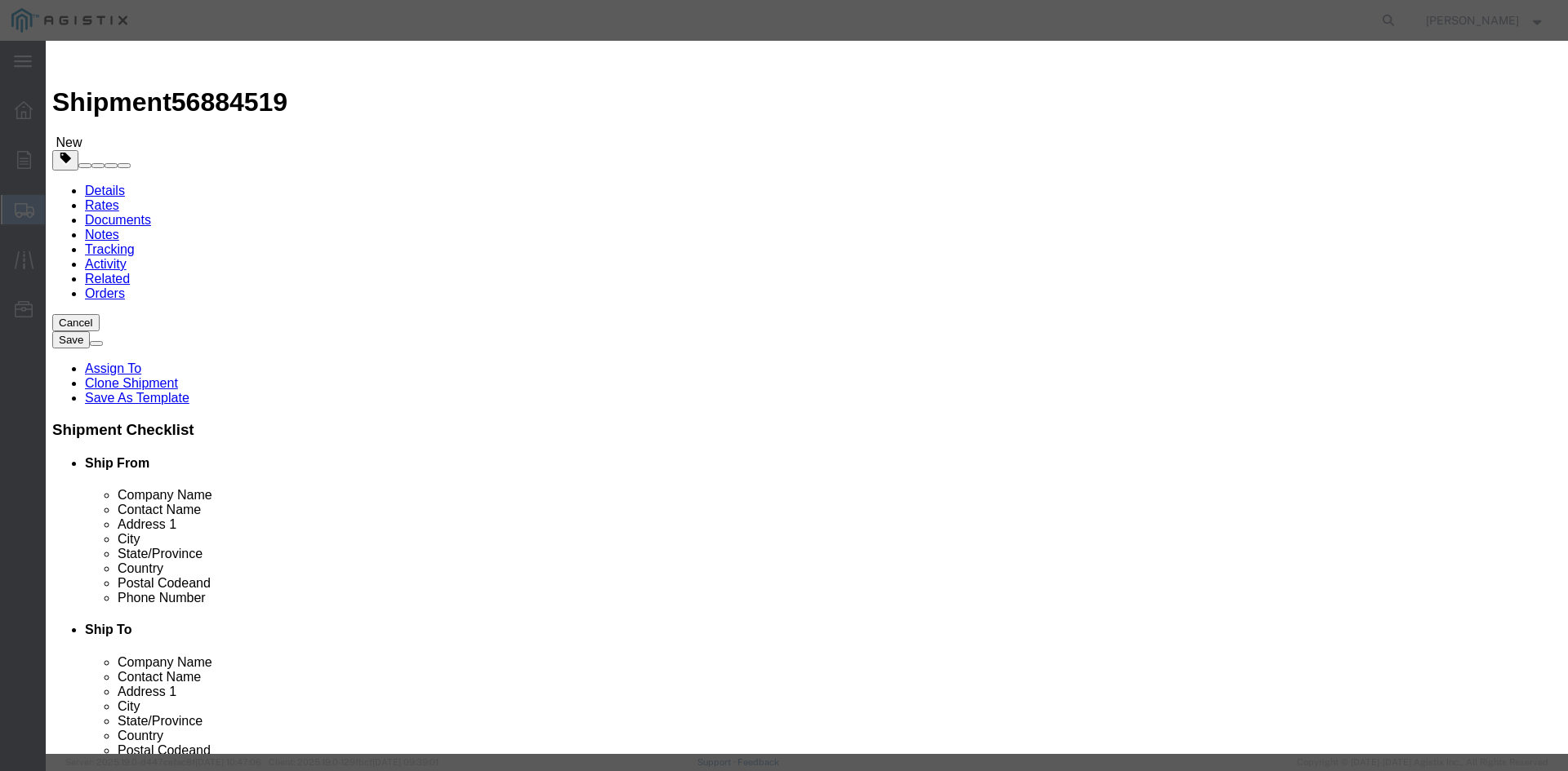
click input "text"
type input "M290044"
click div "Save & Add Another Save & Close Close"
click button "Save & Close"
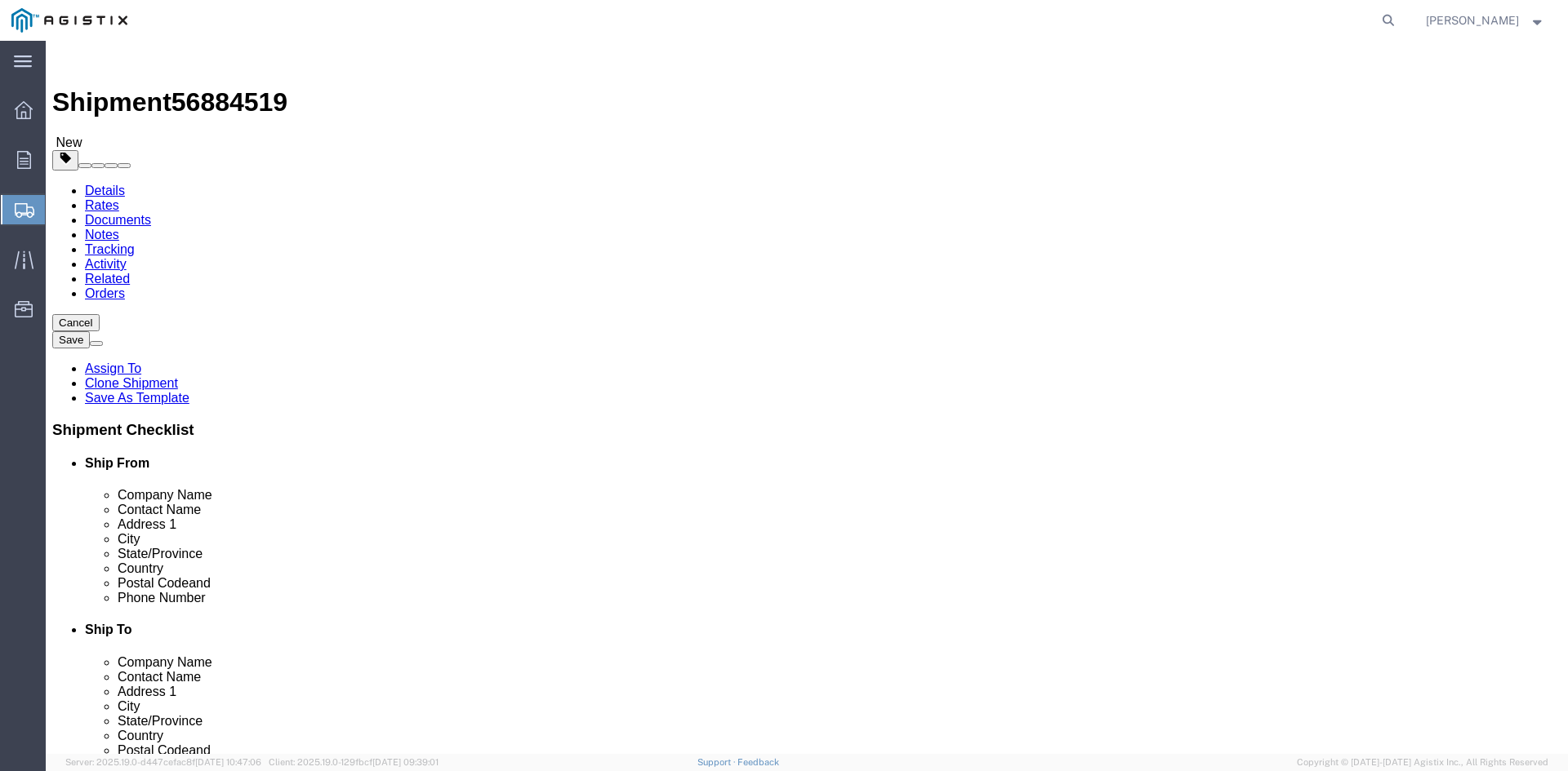
click button "Rate Shipment"
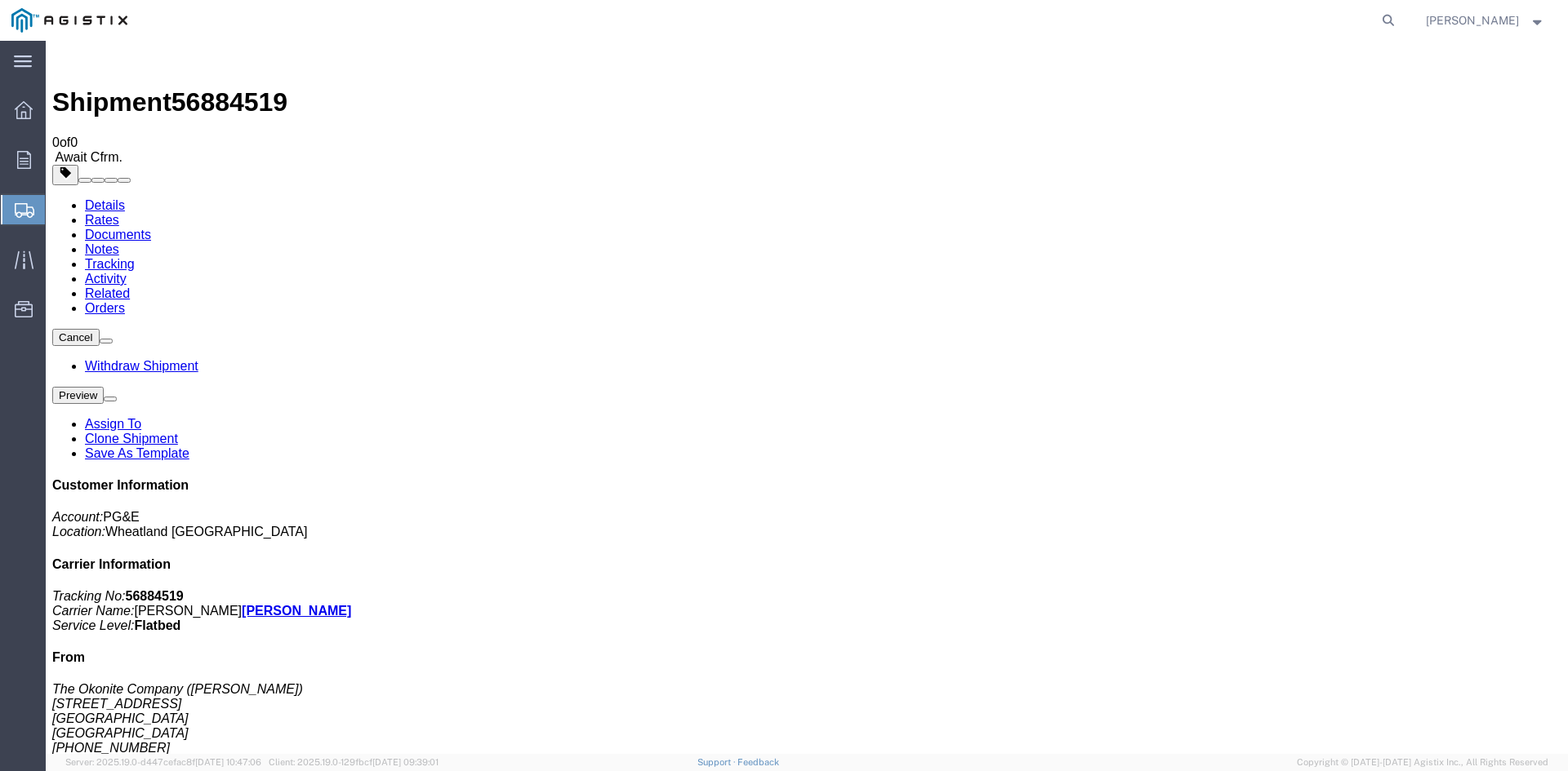
click at [0, 0] on span "Create from Template" at bounding box center [0, 0] width 0 height 0
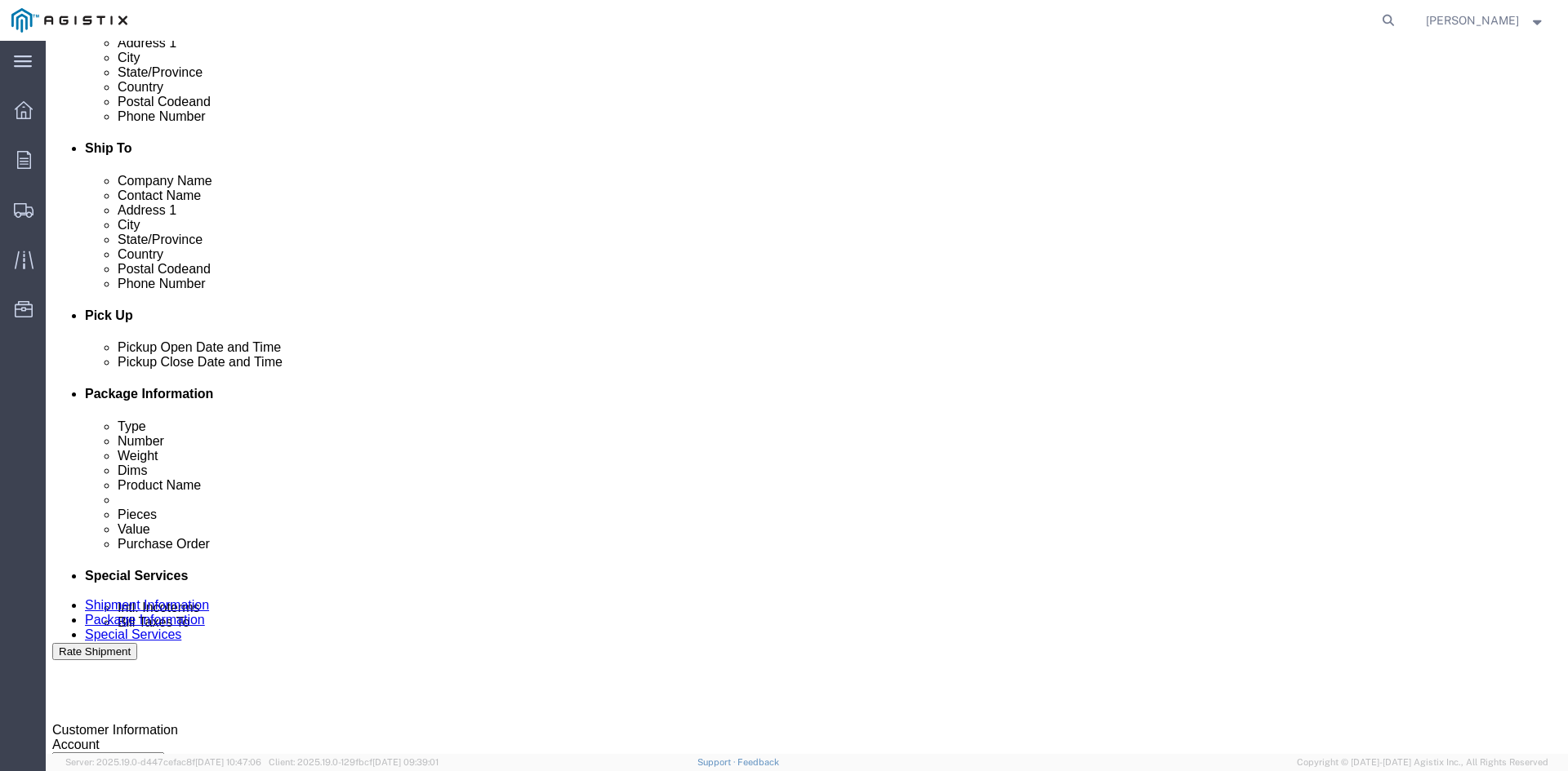
scroll to position [490, 0]
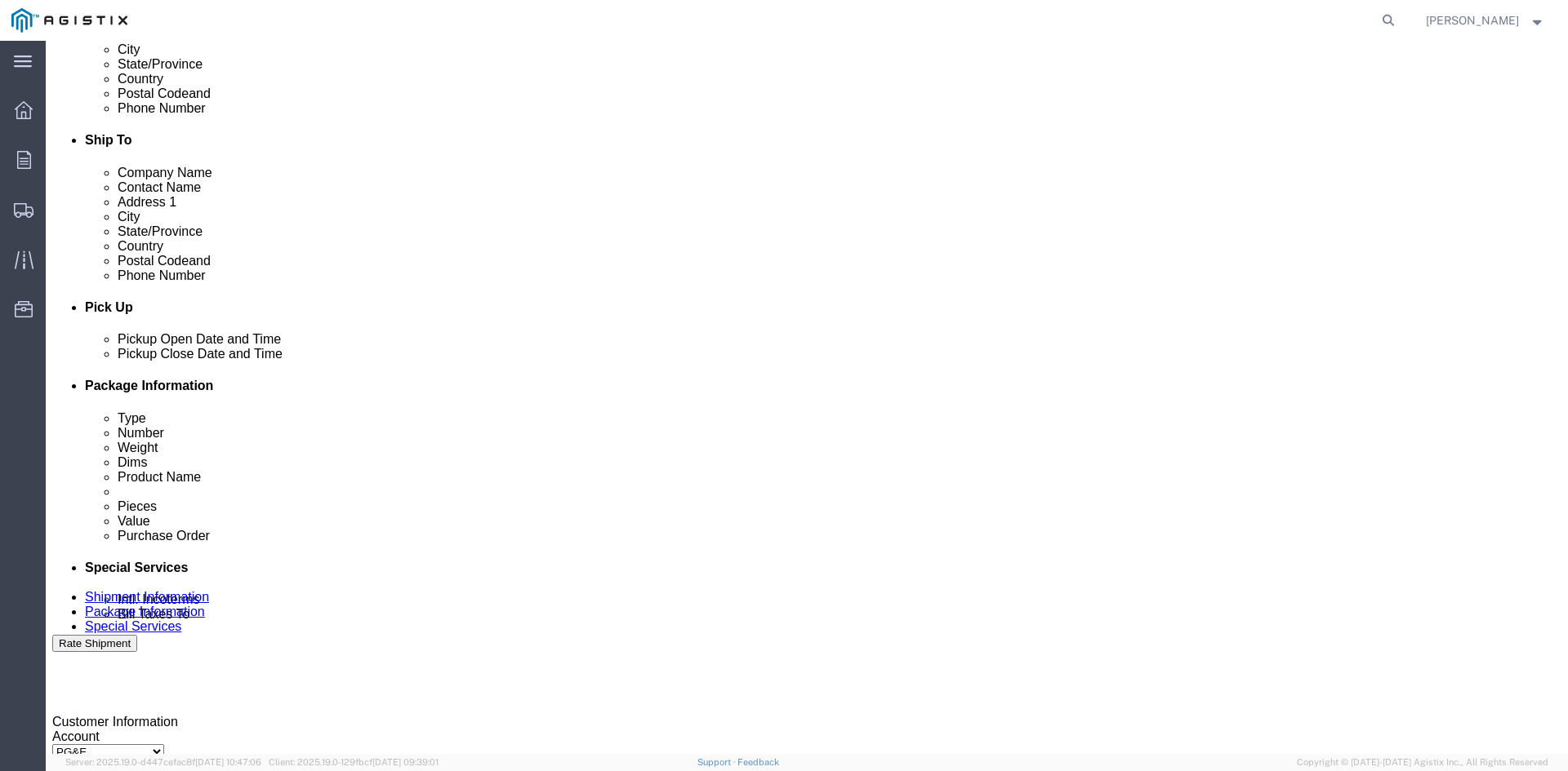
click div "[DATE] 3:52 PM"
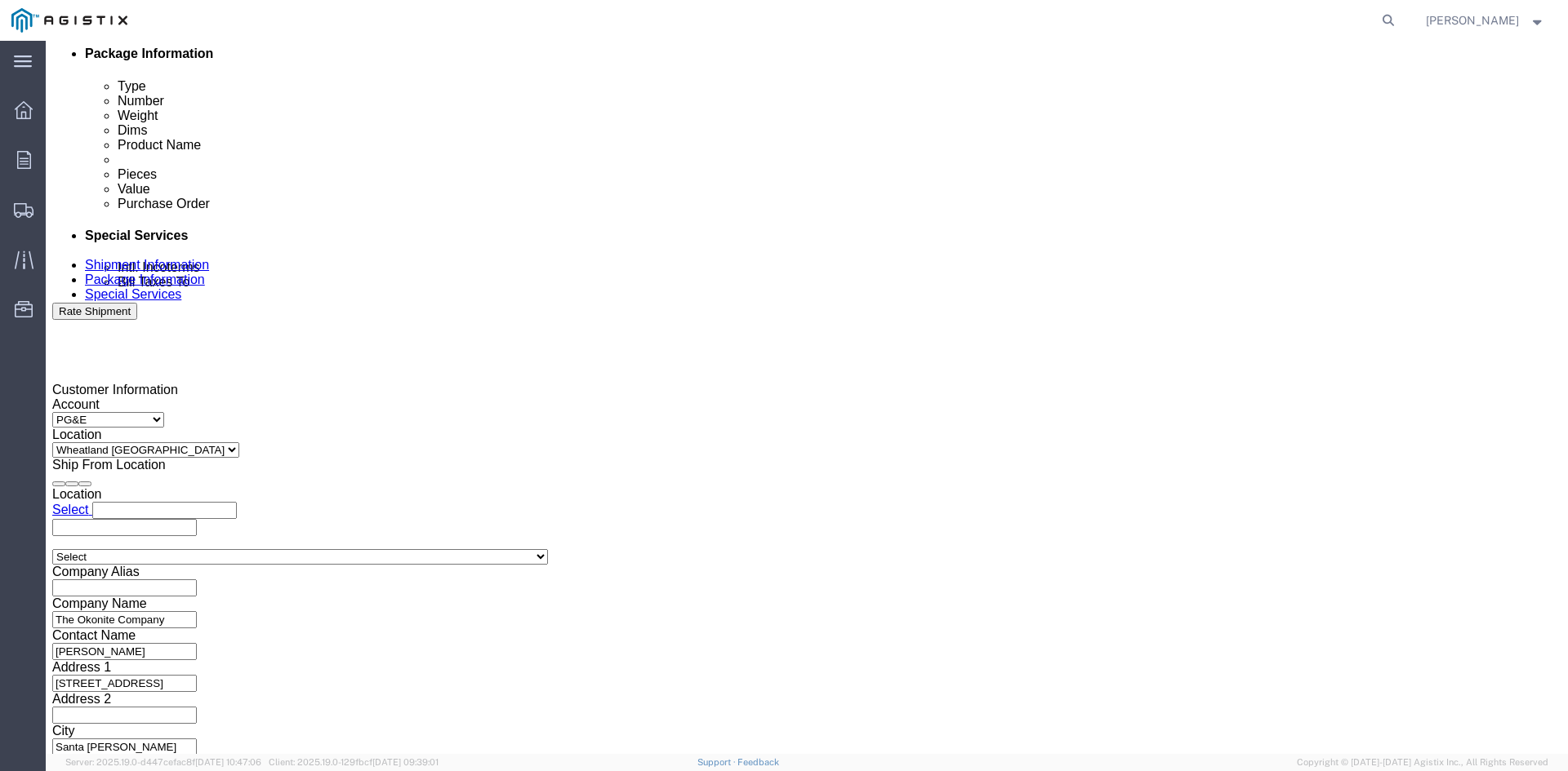
type input "12:52 PM"
click button "Apply"
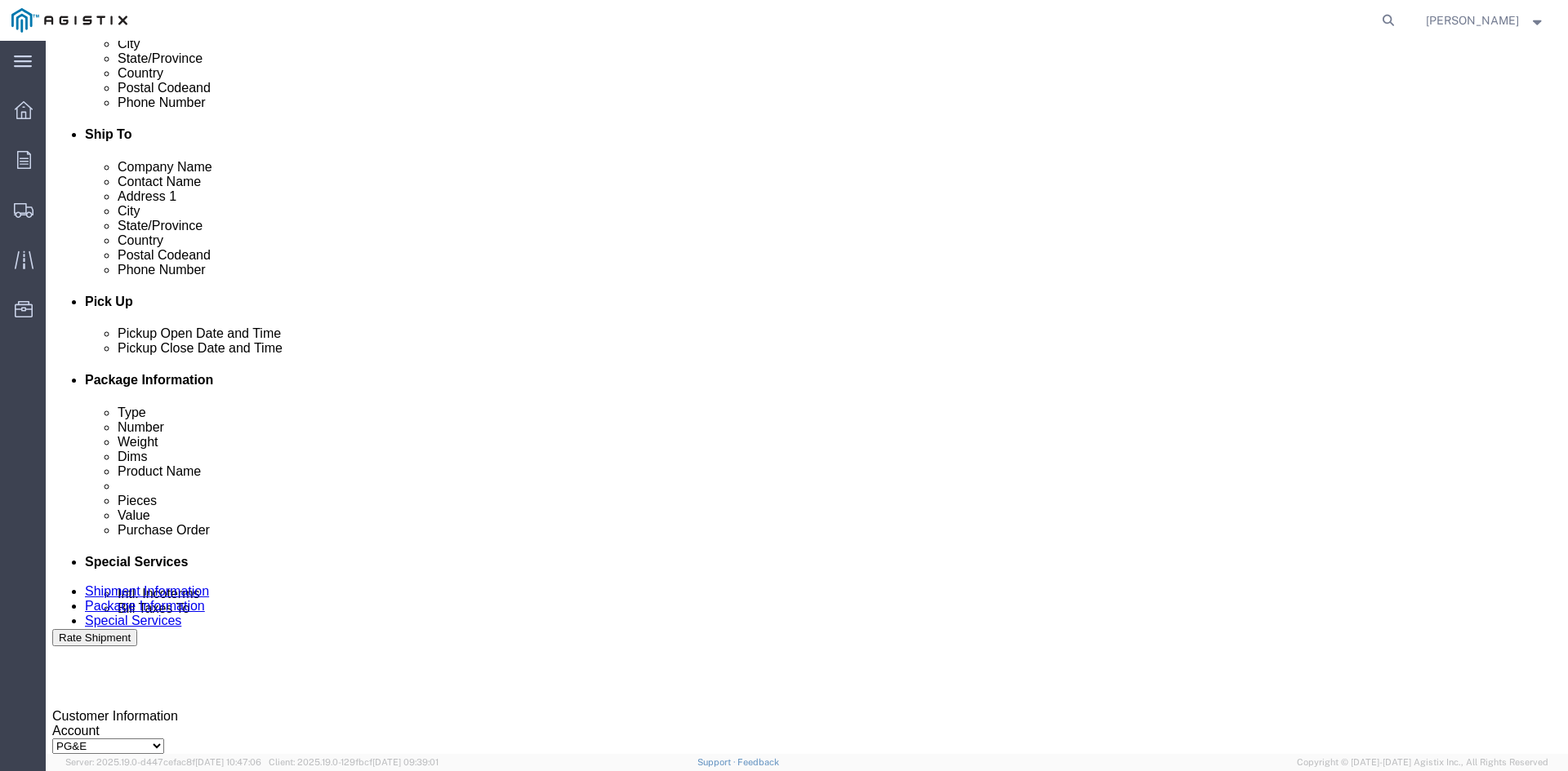
click div "[DATE] 1:52 PM"
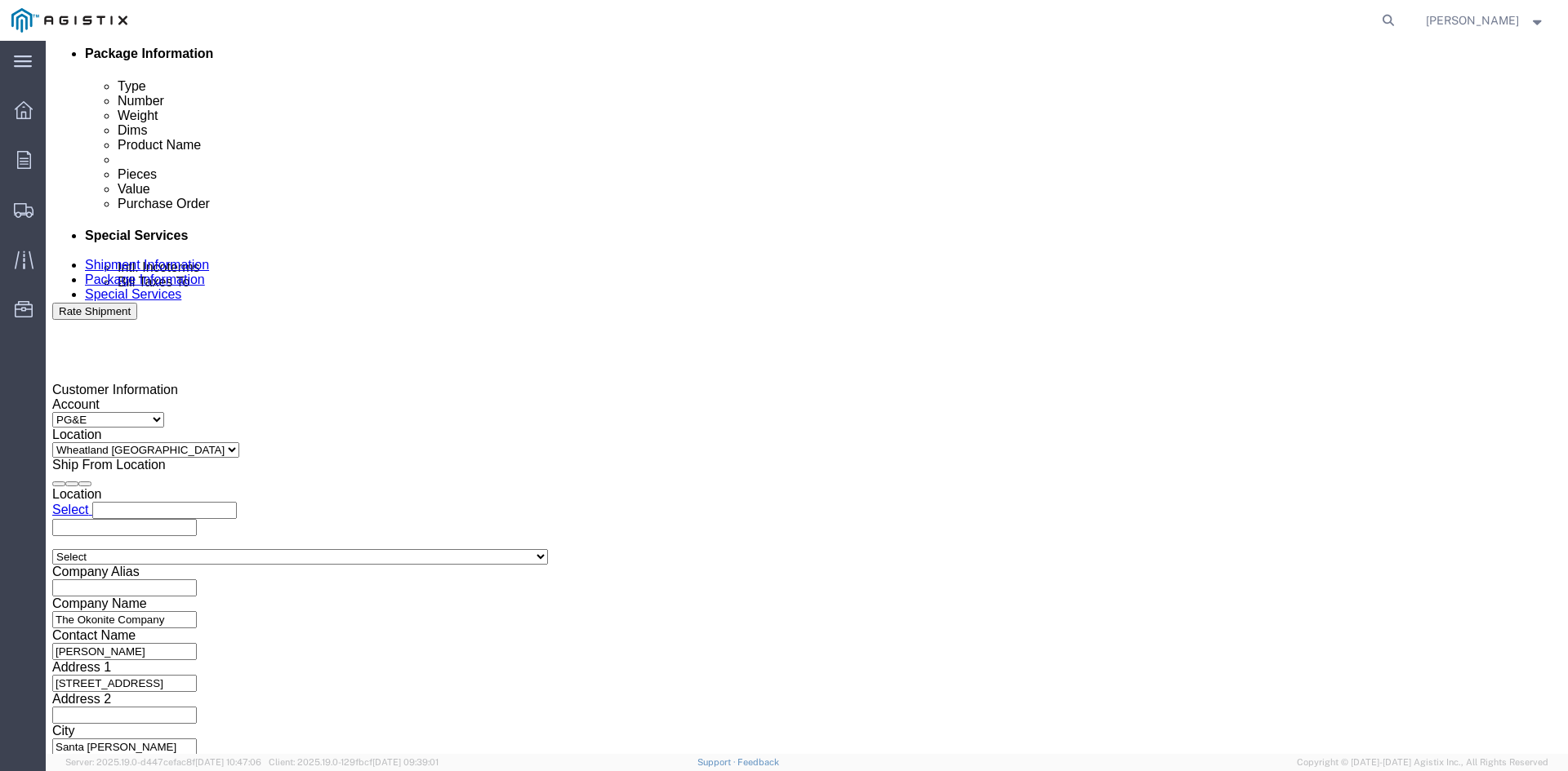
click button "Apply"
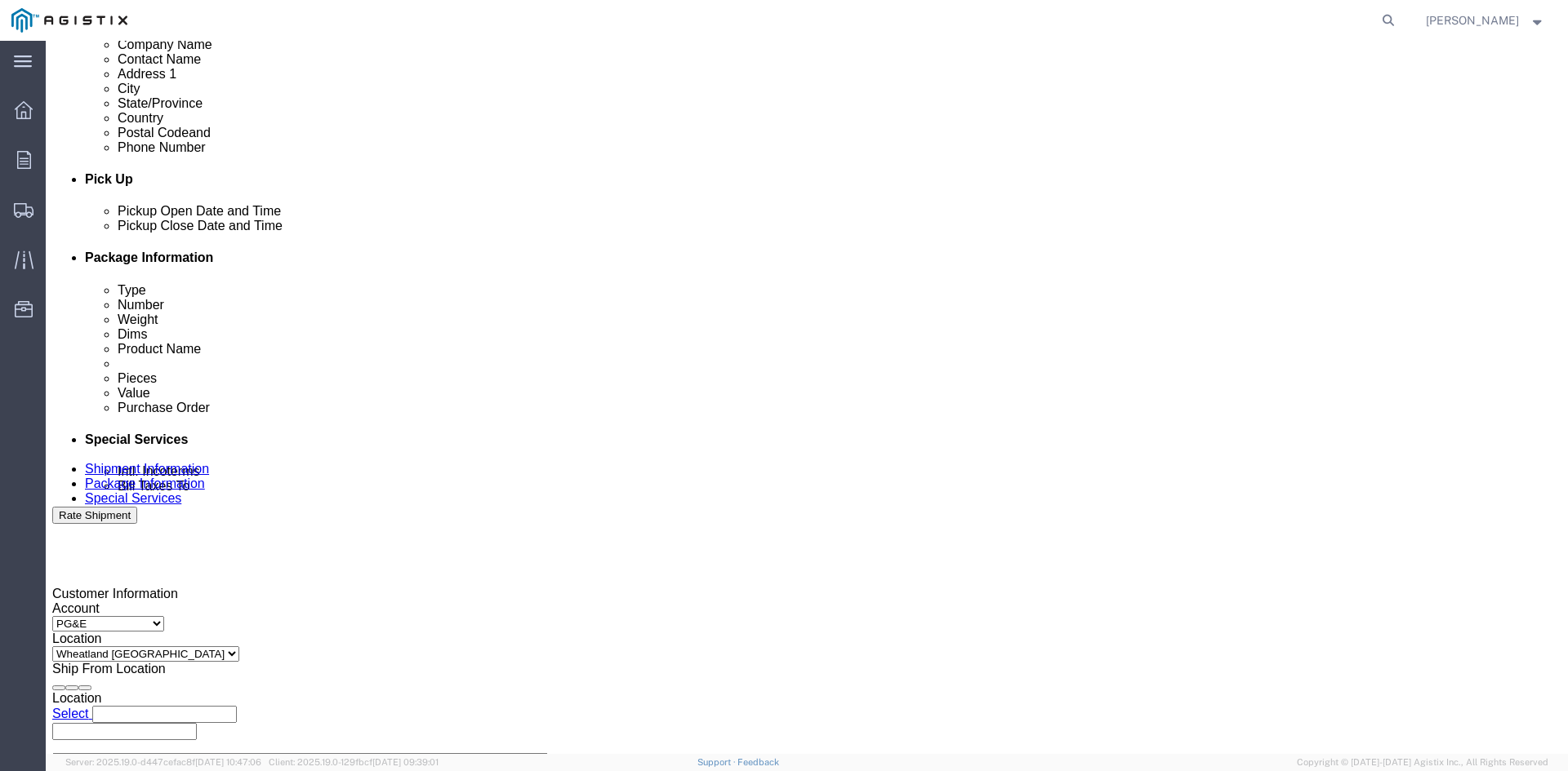
scroll to position [577, 0]
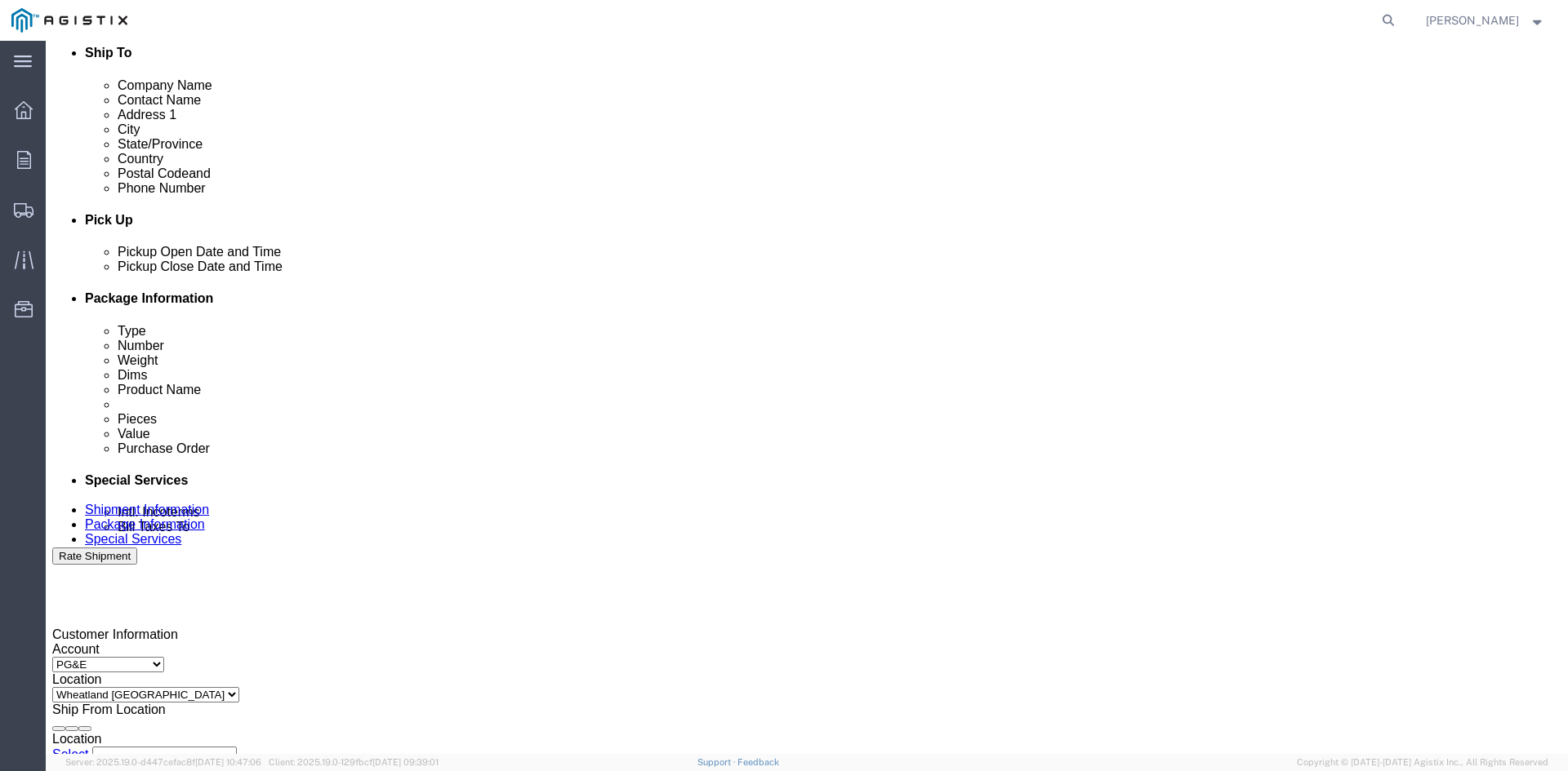
click div
click button "Apply"
click div
click button "Apply"
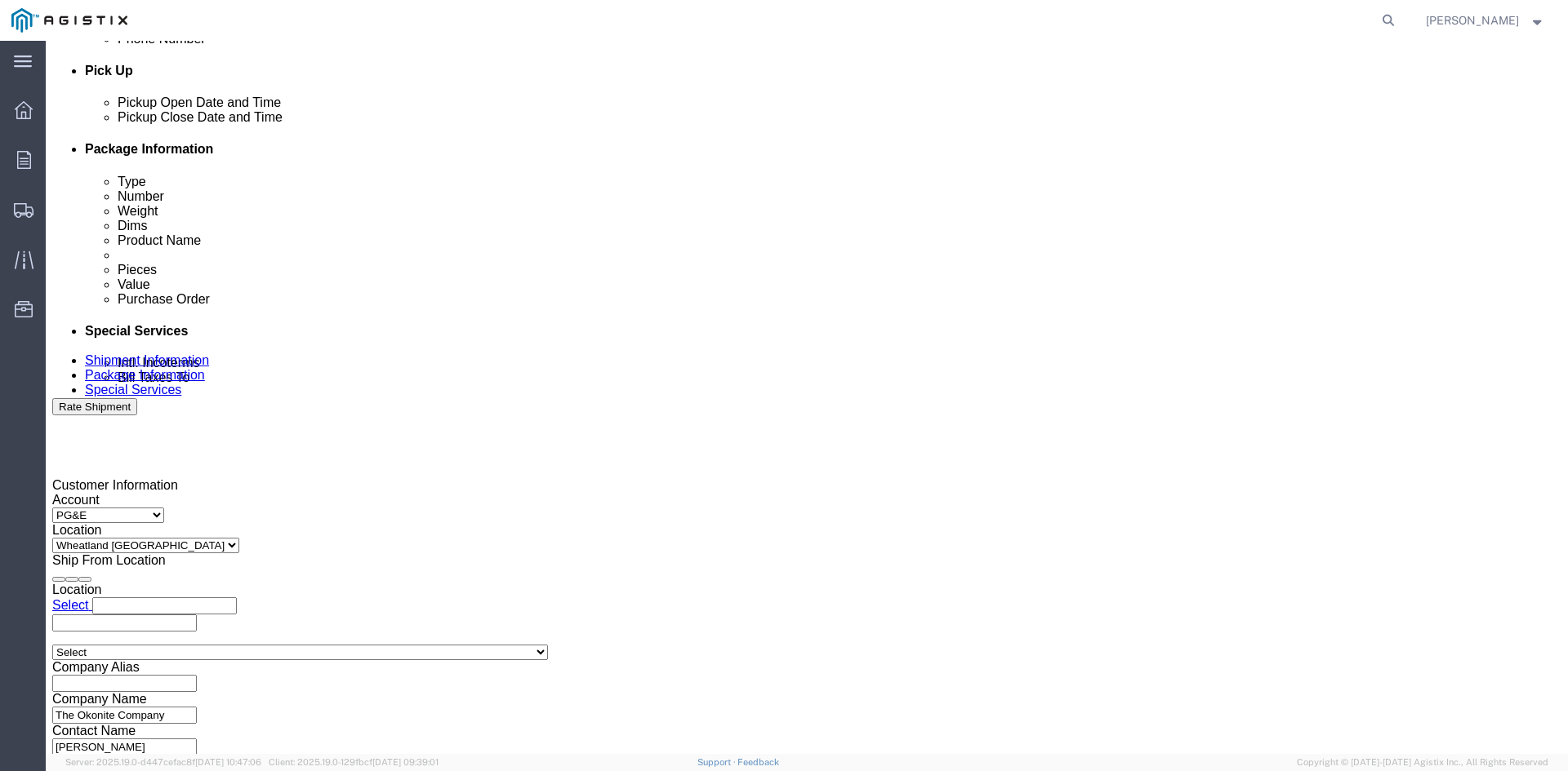
scroll to position [740, 0]
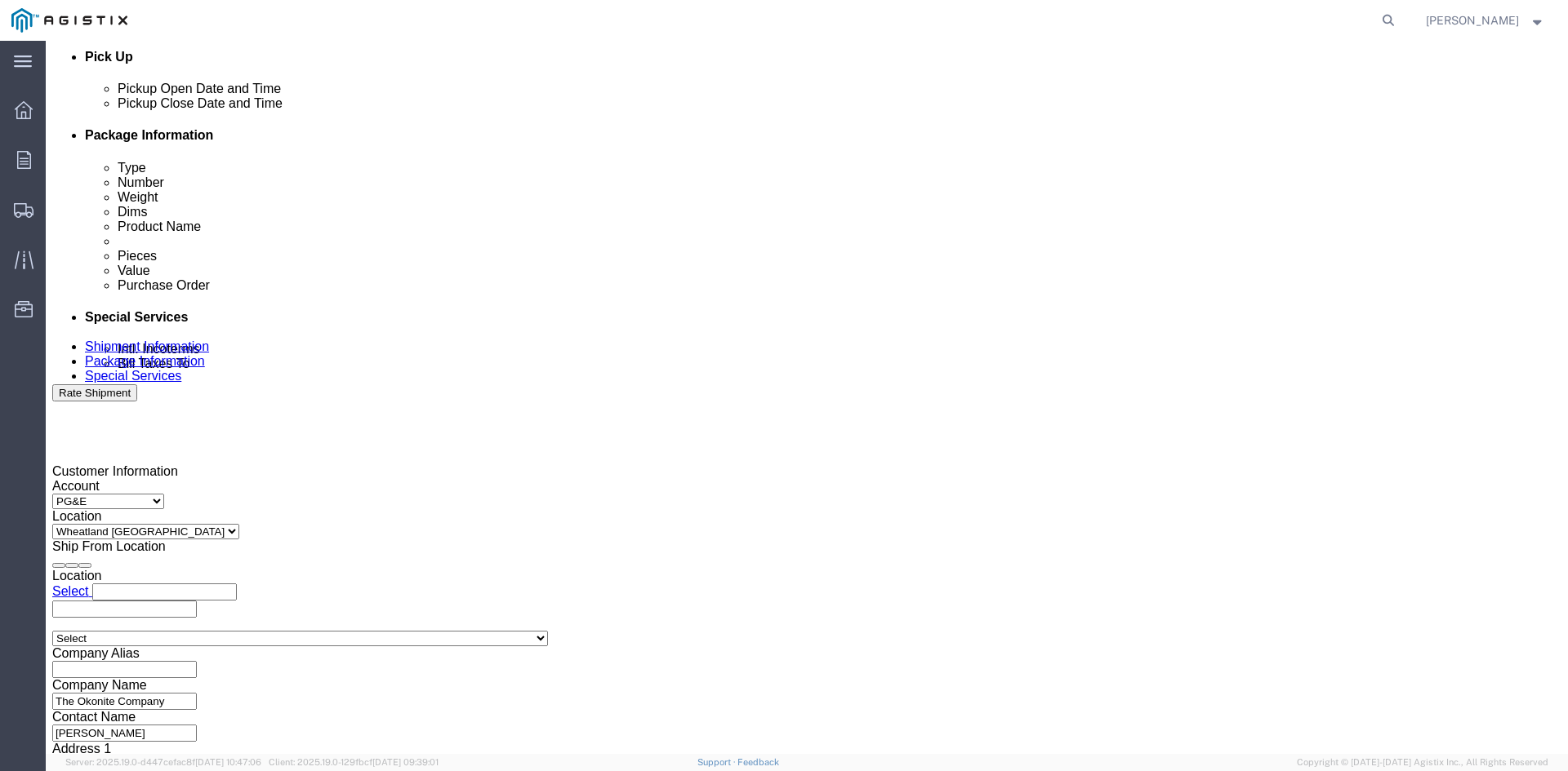
click input "3501322691"
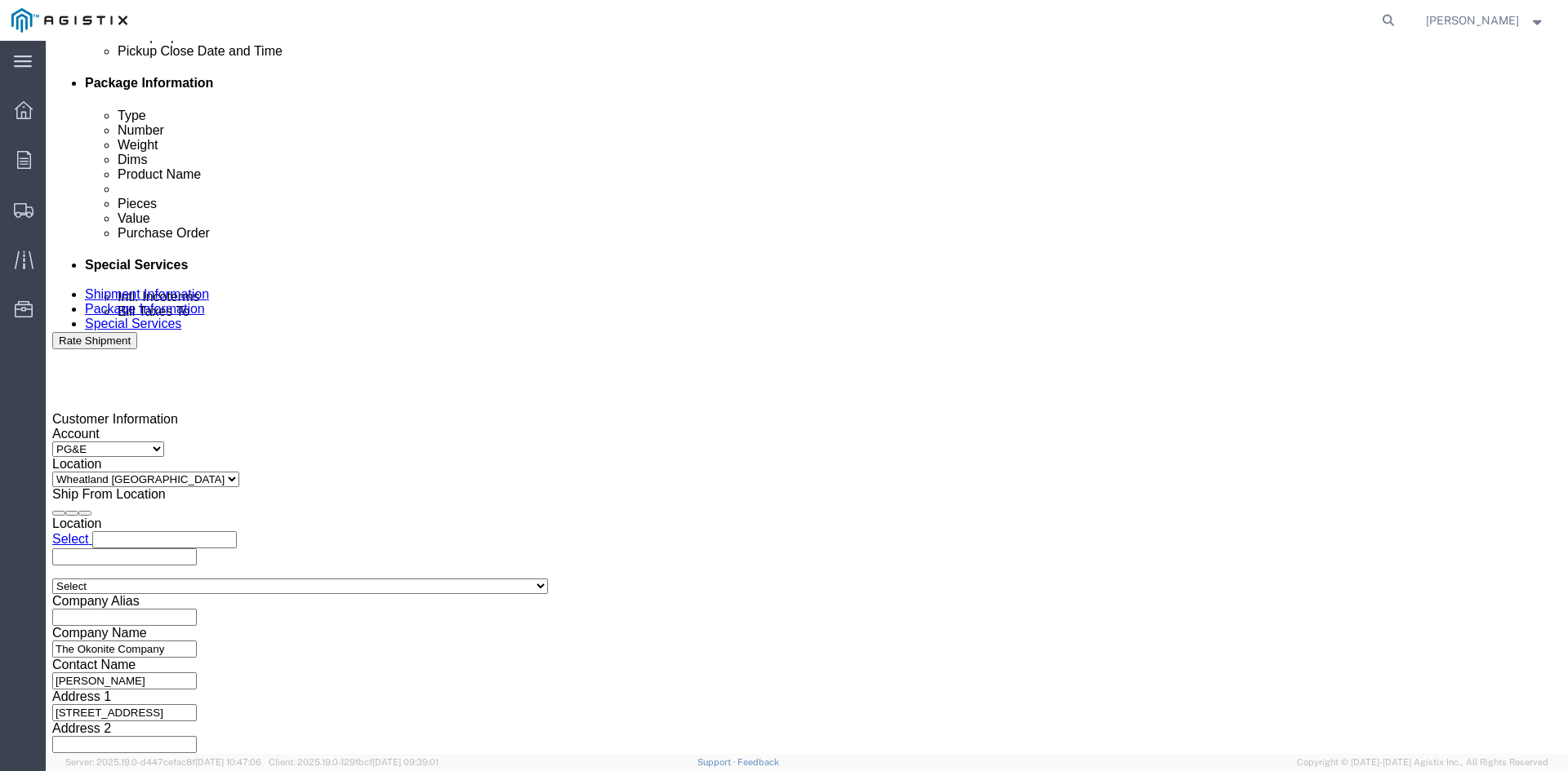
scroll to position [822, 0]
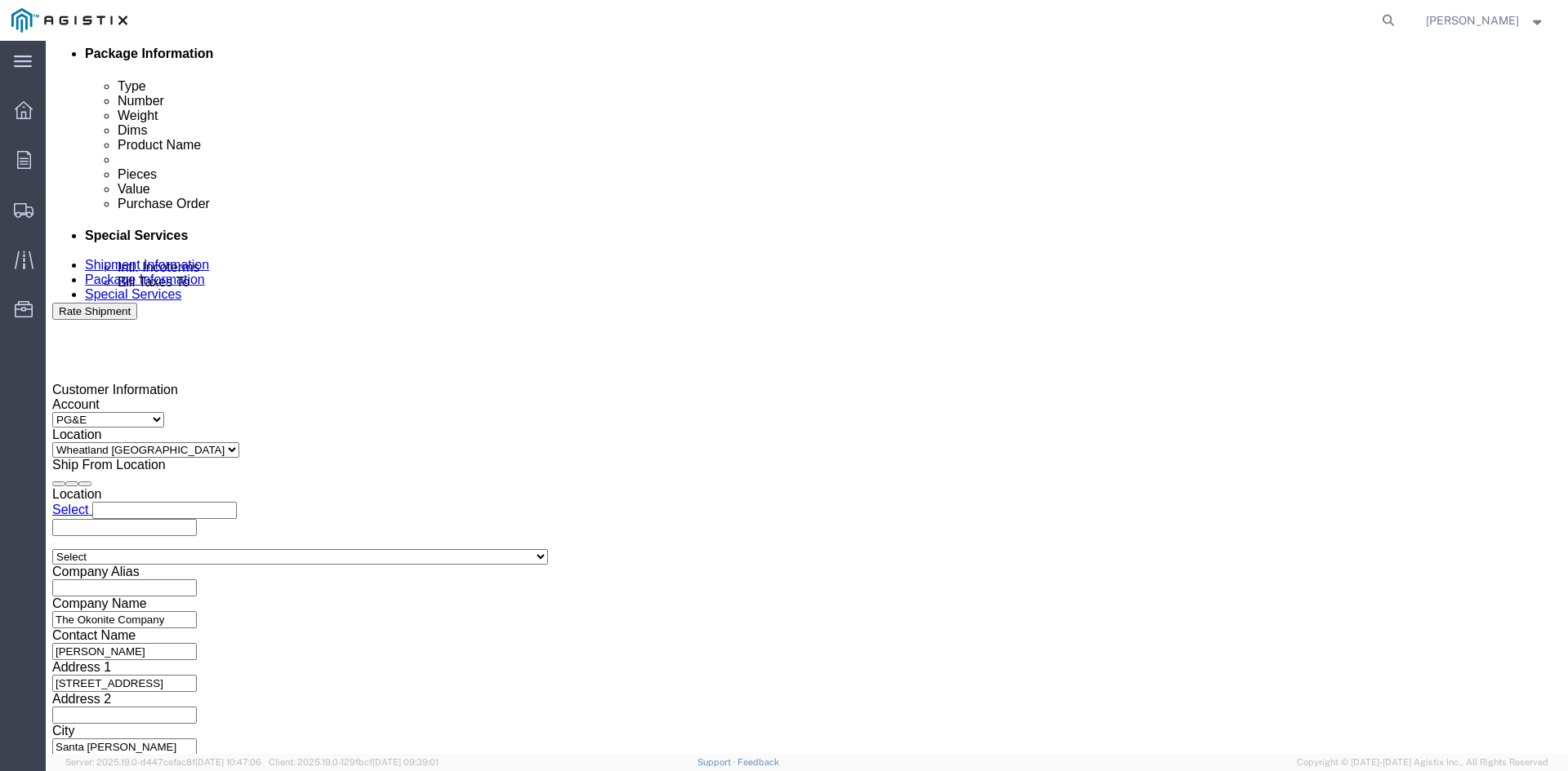
type input "3501415359"
click button "Continue"
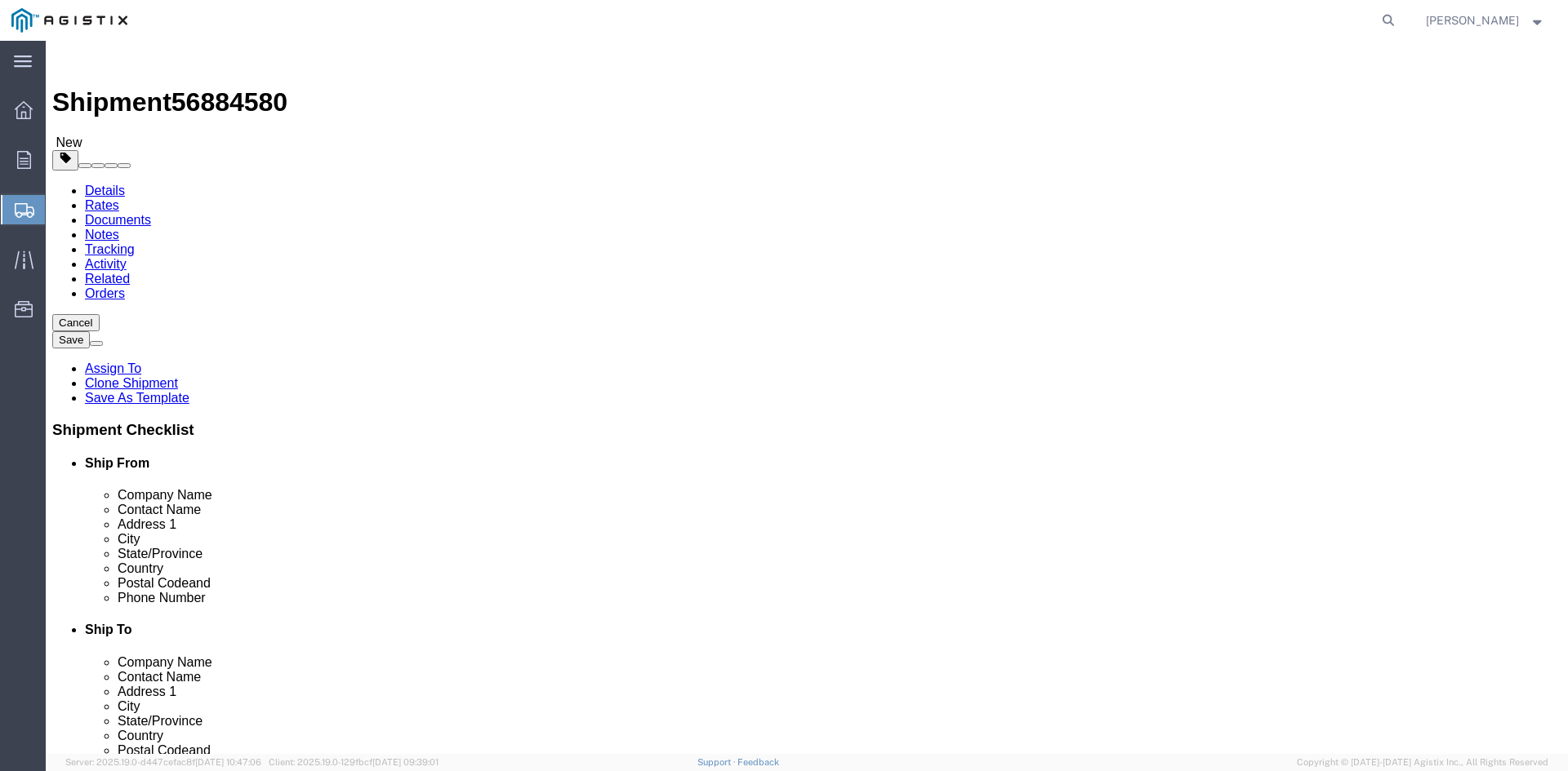
click input "41860.00"
type input "4"
type input "42030"
click div "8 x Roll(s) Package Type Select Bulk Bundle(s) Cardboard Box(es) Carton(s) Crat…"
click dl "Pieces: 8.00 Each Total value: 111933.00 USD"
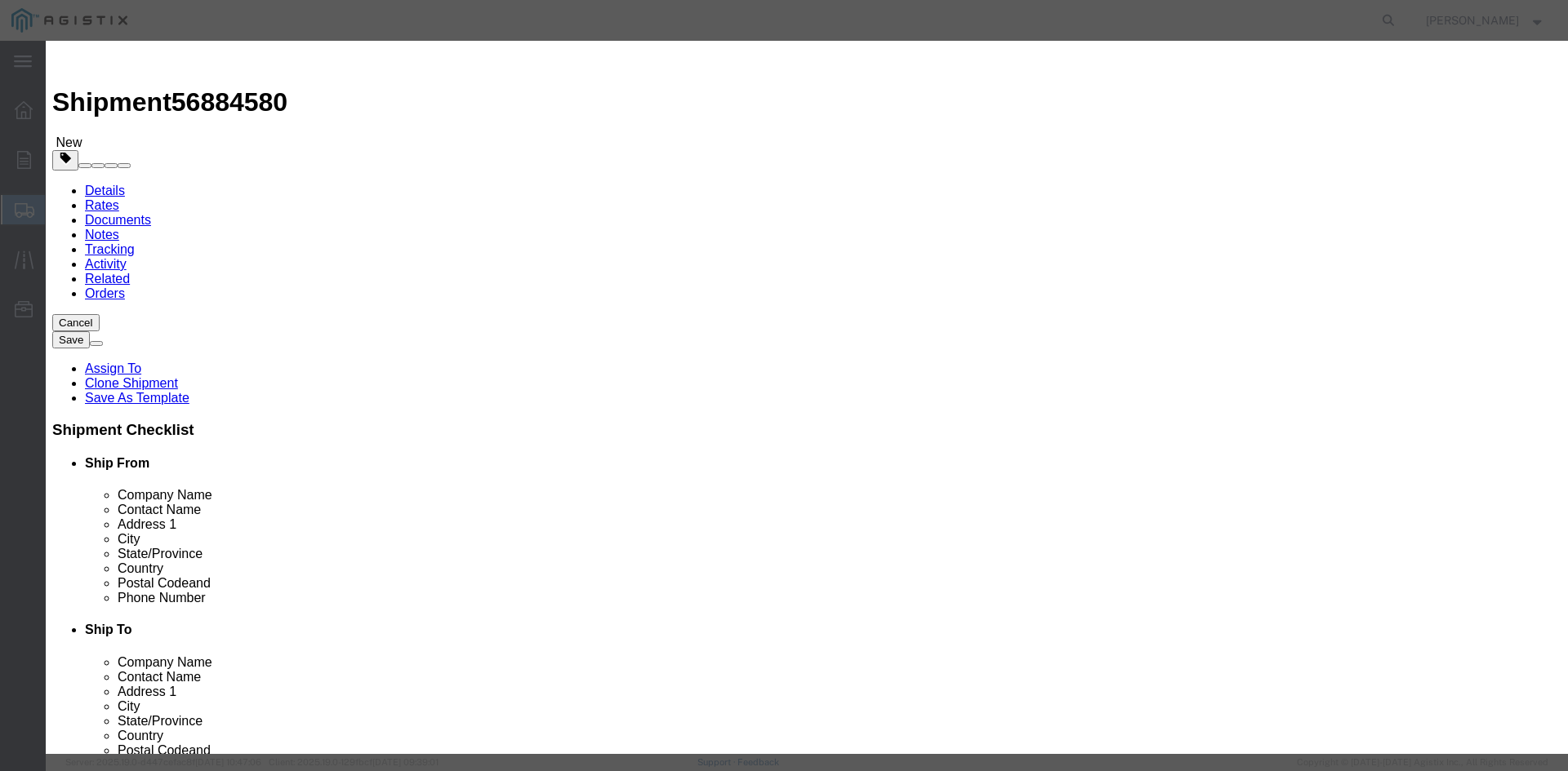
paste textarea "THIS LOAD REQUIRES 8 CHAINS AND 4 SETS OF COIL RACKS. ADVANCED PICKUP NOTIFICAT…"
type textarea "THIS LOAD REQUIRES 8 CHAINS AND 4 SETS OF COIL RACKS. ADVANCED PICKUP NOTIFICAT…"
click input "111933.00"
type input "1"
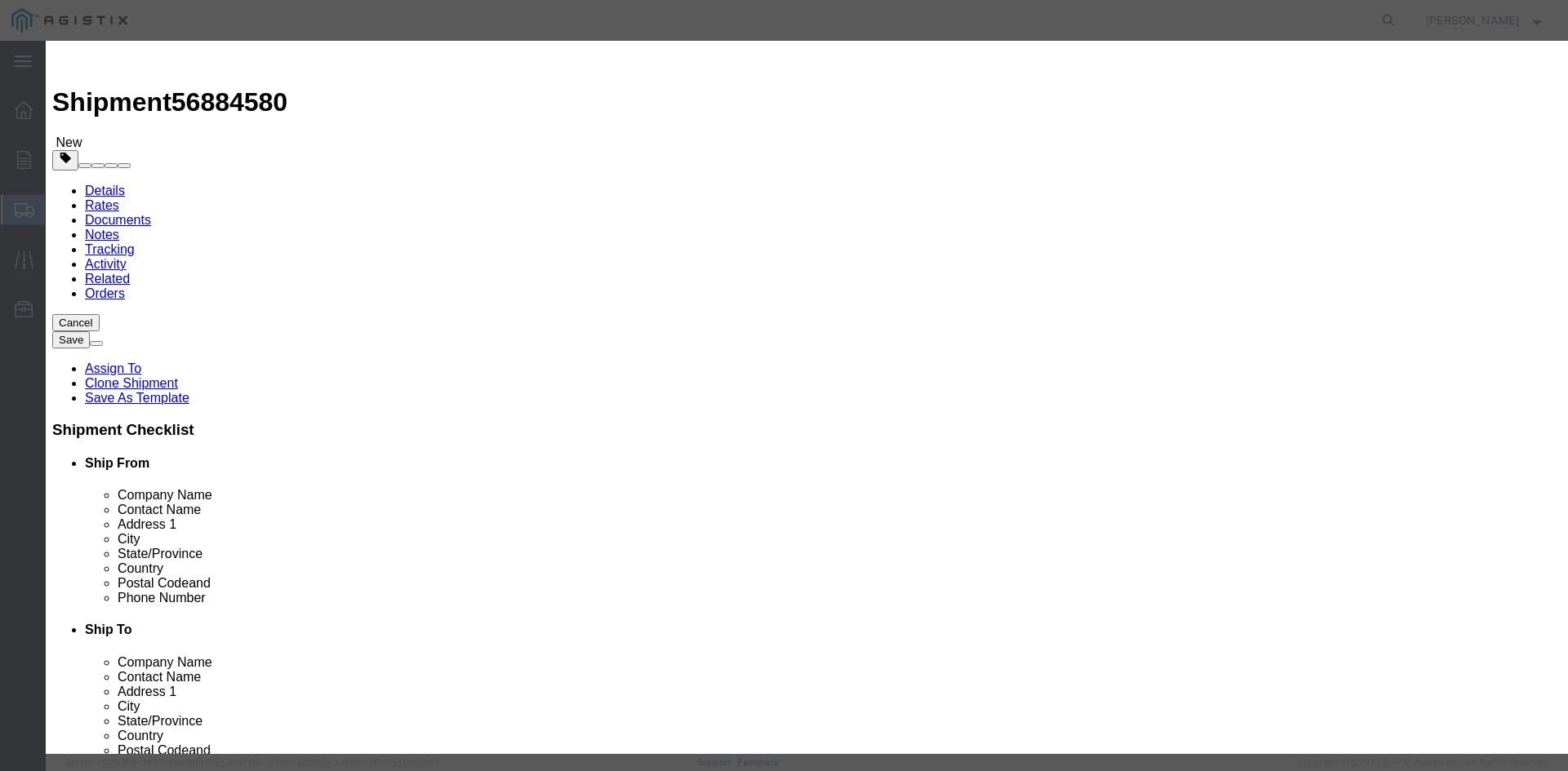
type input "128384"
click button "Save & Close"
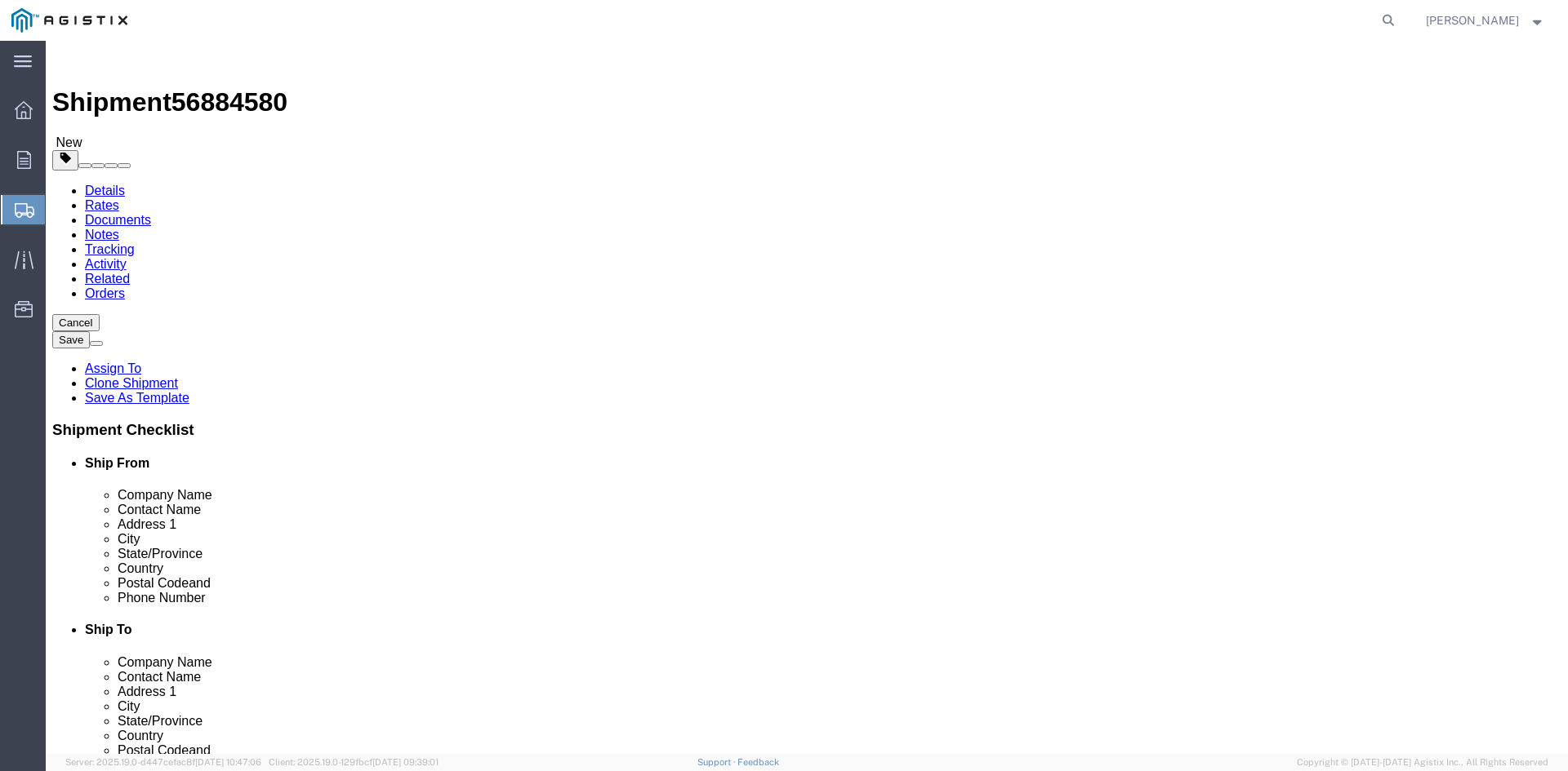
click button "Rate Shipment"
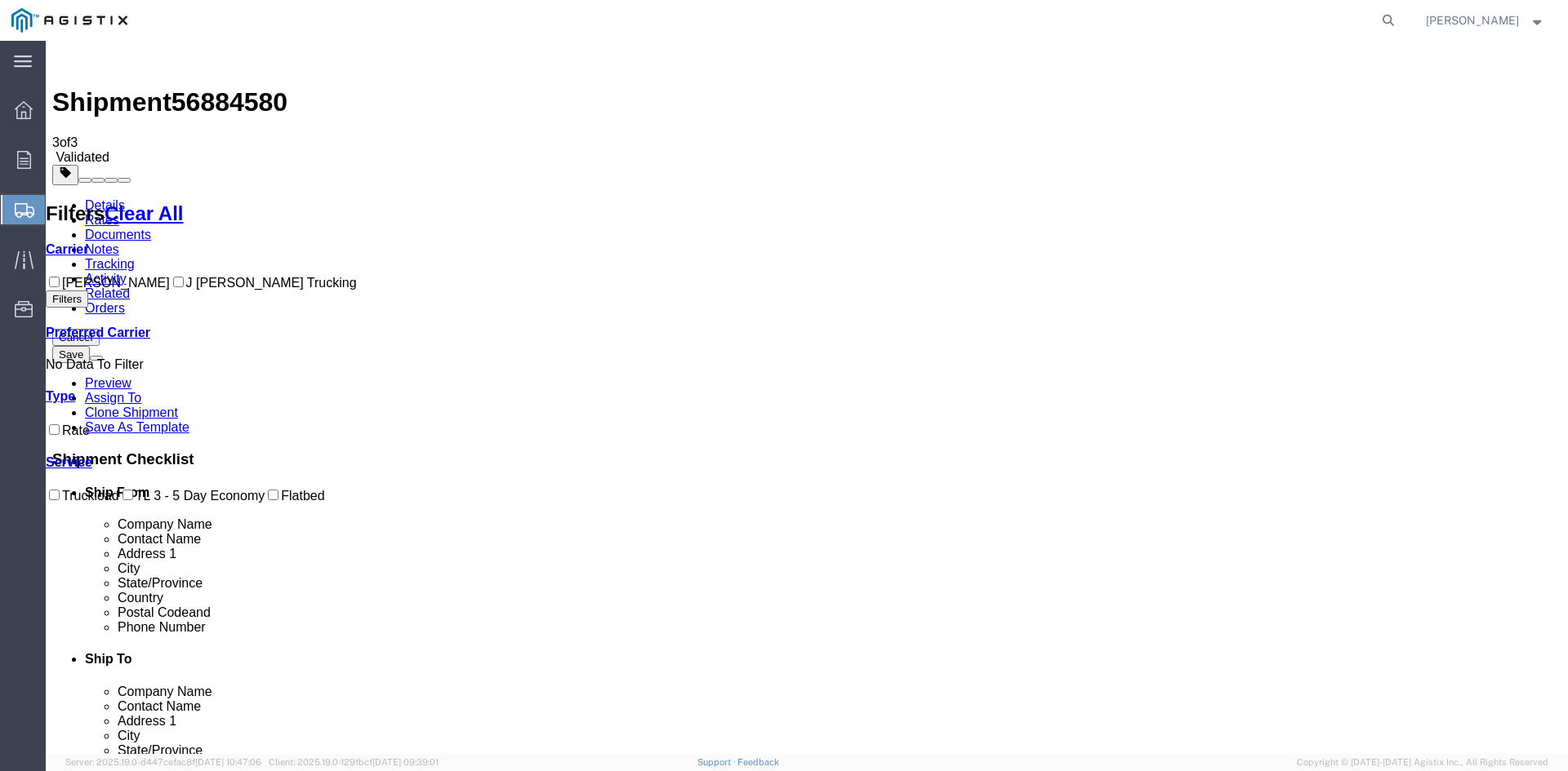
click at [94, 199] on link "Details" at bounding box center [105, 205] width 40 height 14
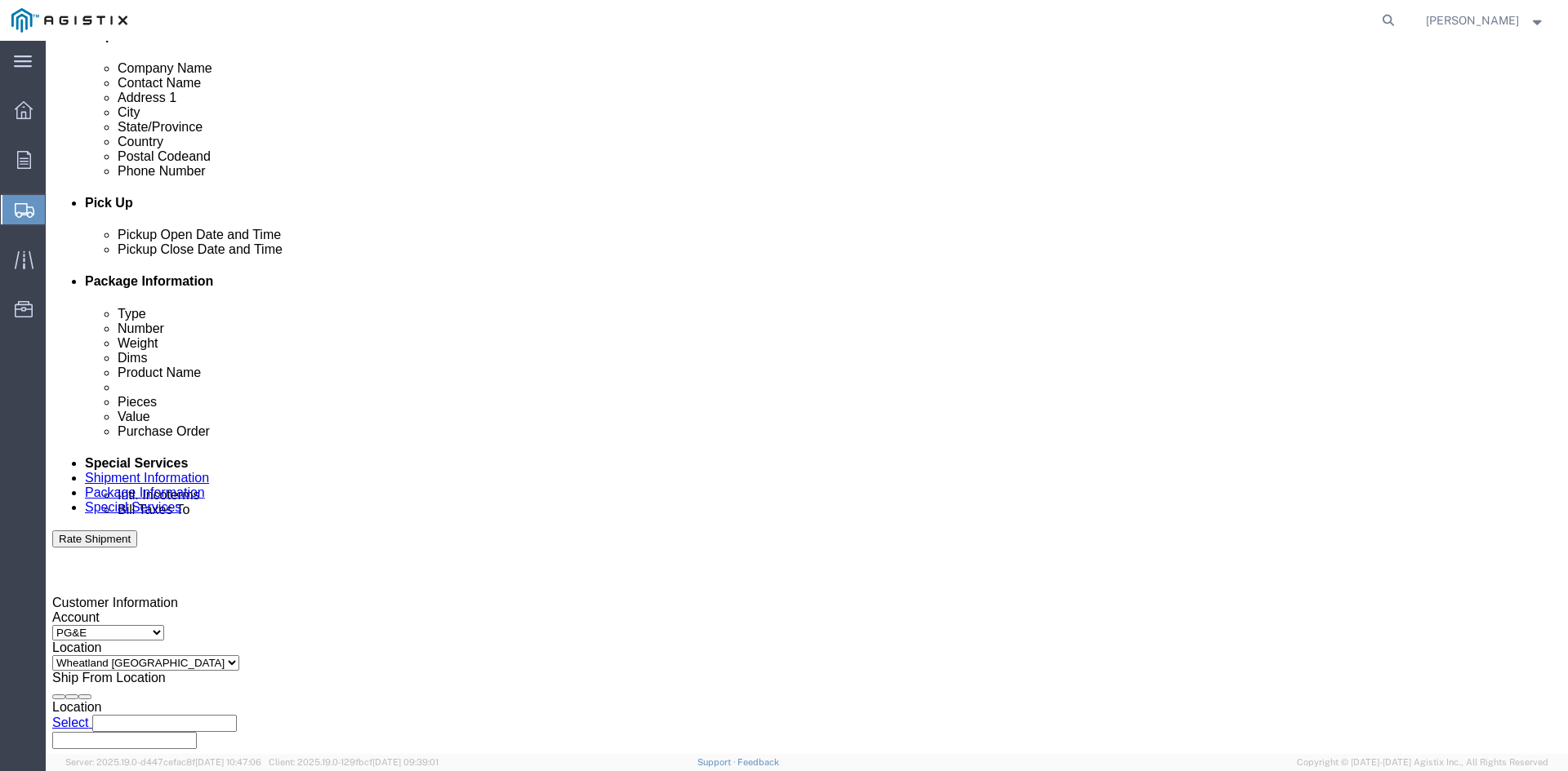
scroll to position [822, 0]
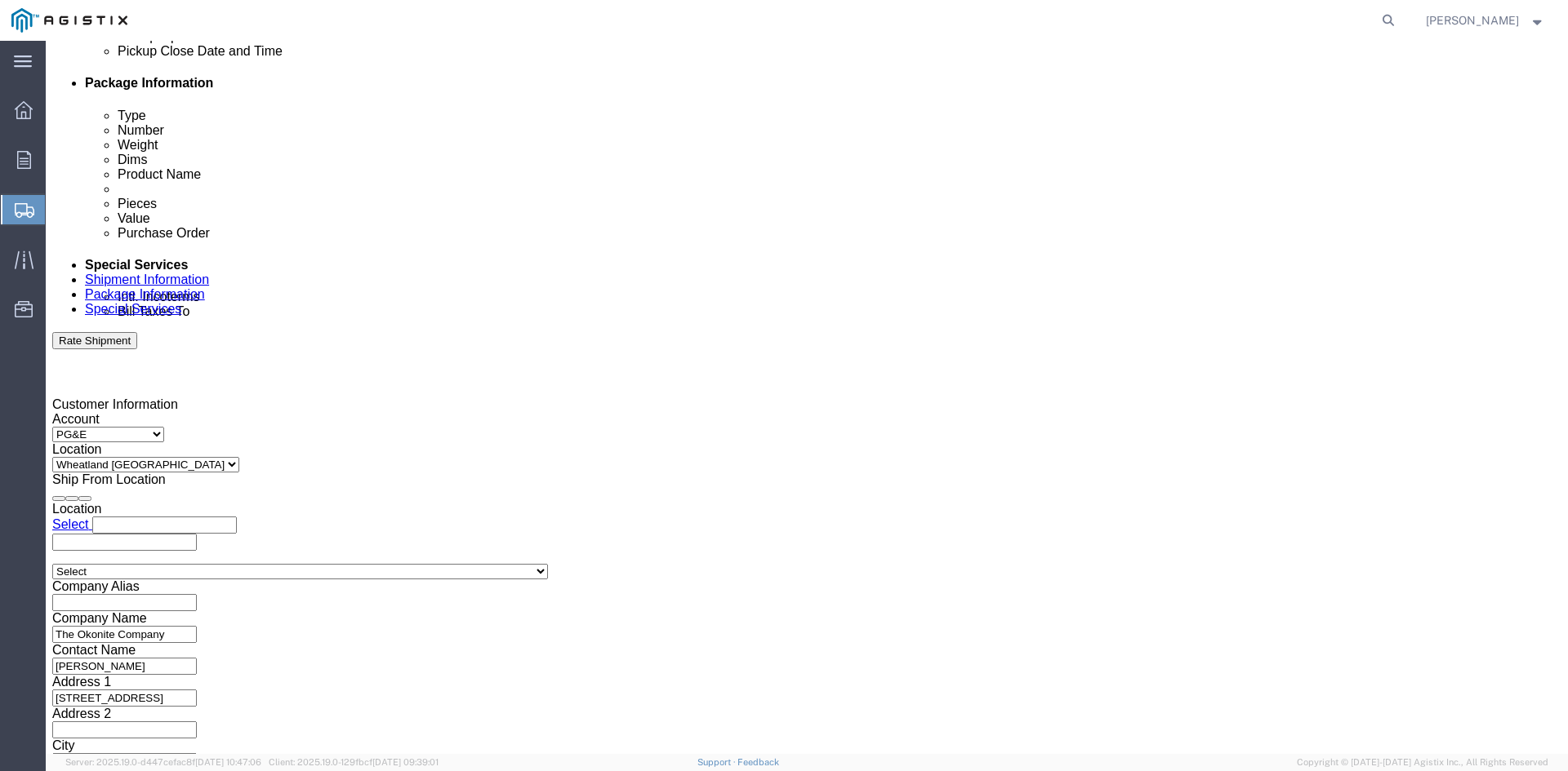
click button "Continue"
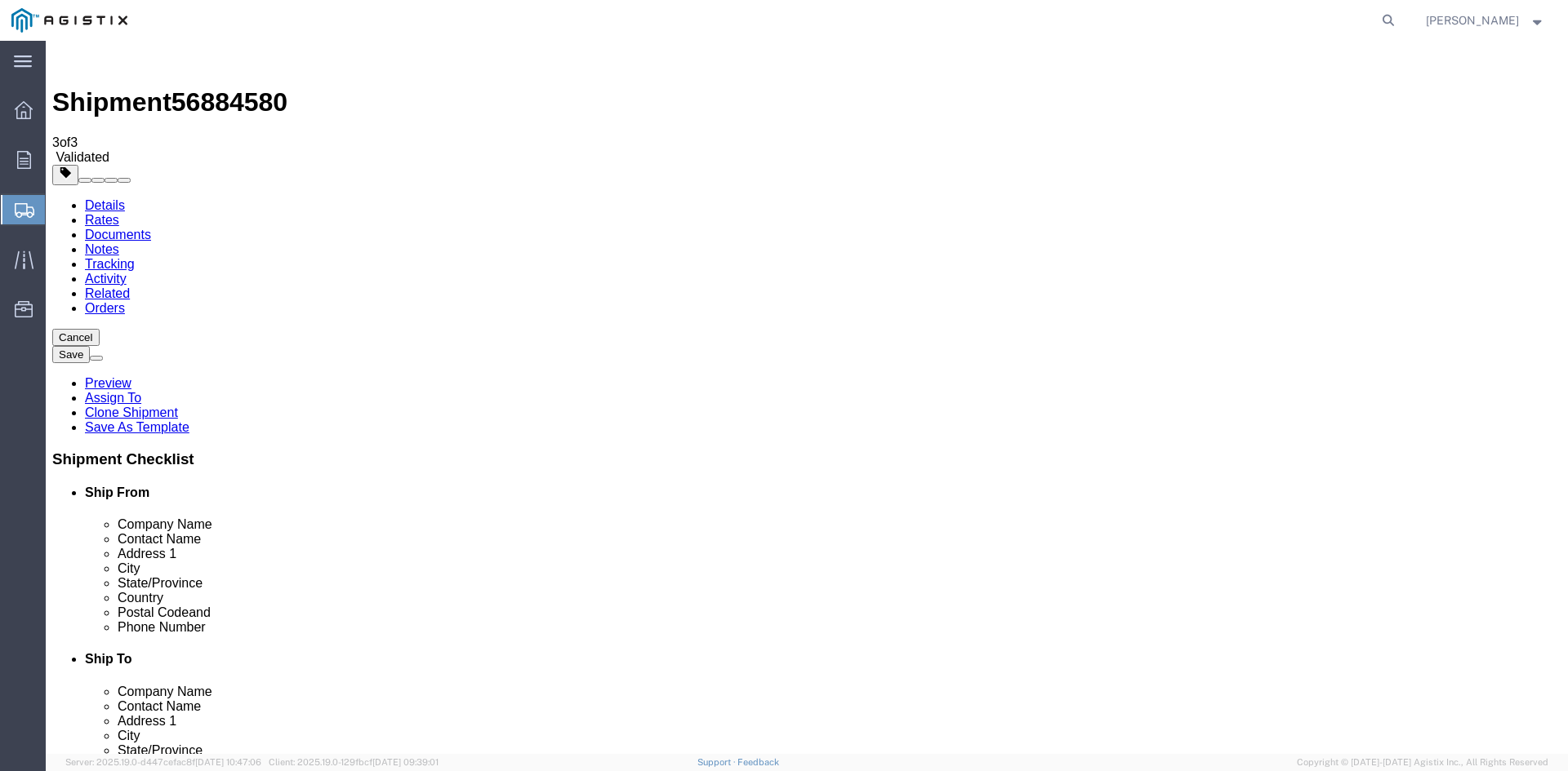
click dd "8.00 Each"
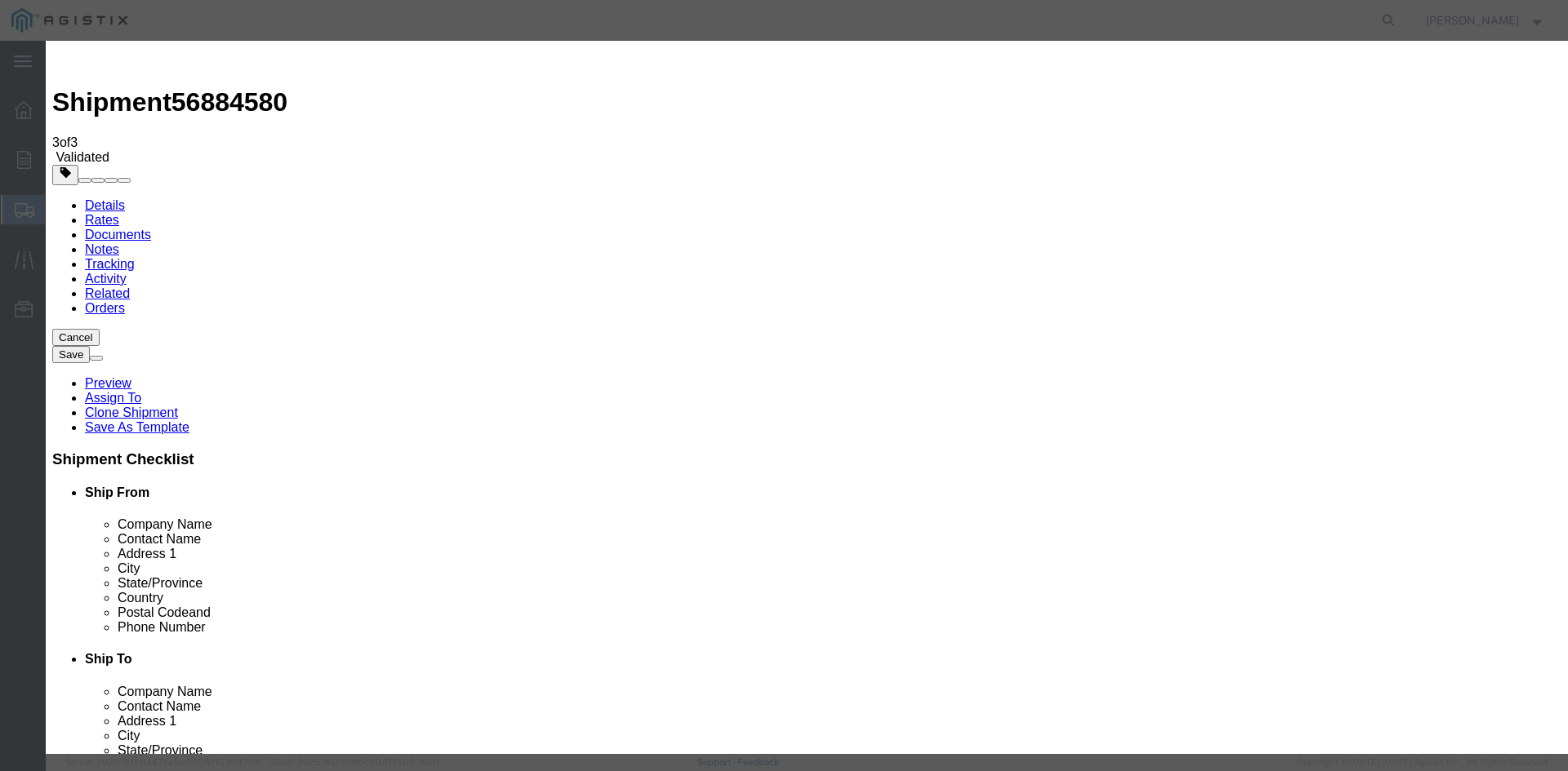
click input "text"
type input "M290044"
click div "Save & Add Another Save & Close Close"
click button "Save & Close"
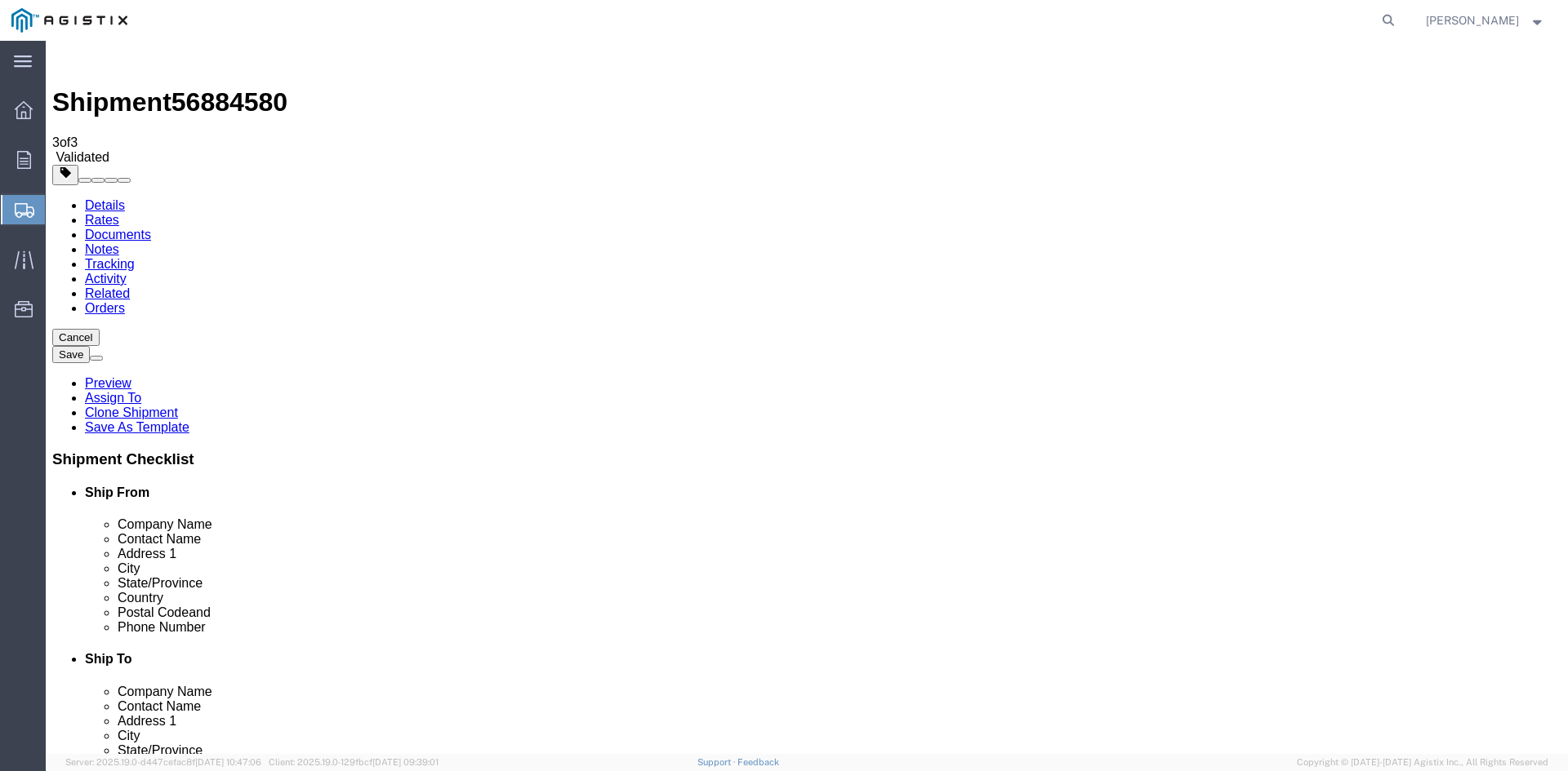
click button "Rate Shipment"
